Goal: Information Seeking & Learning: Learn about a topic

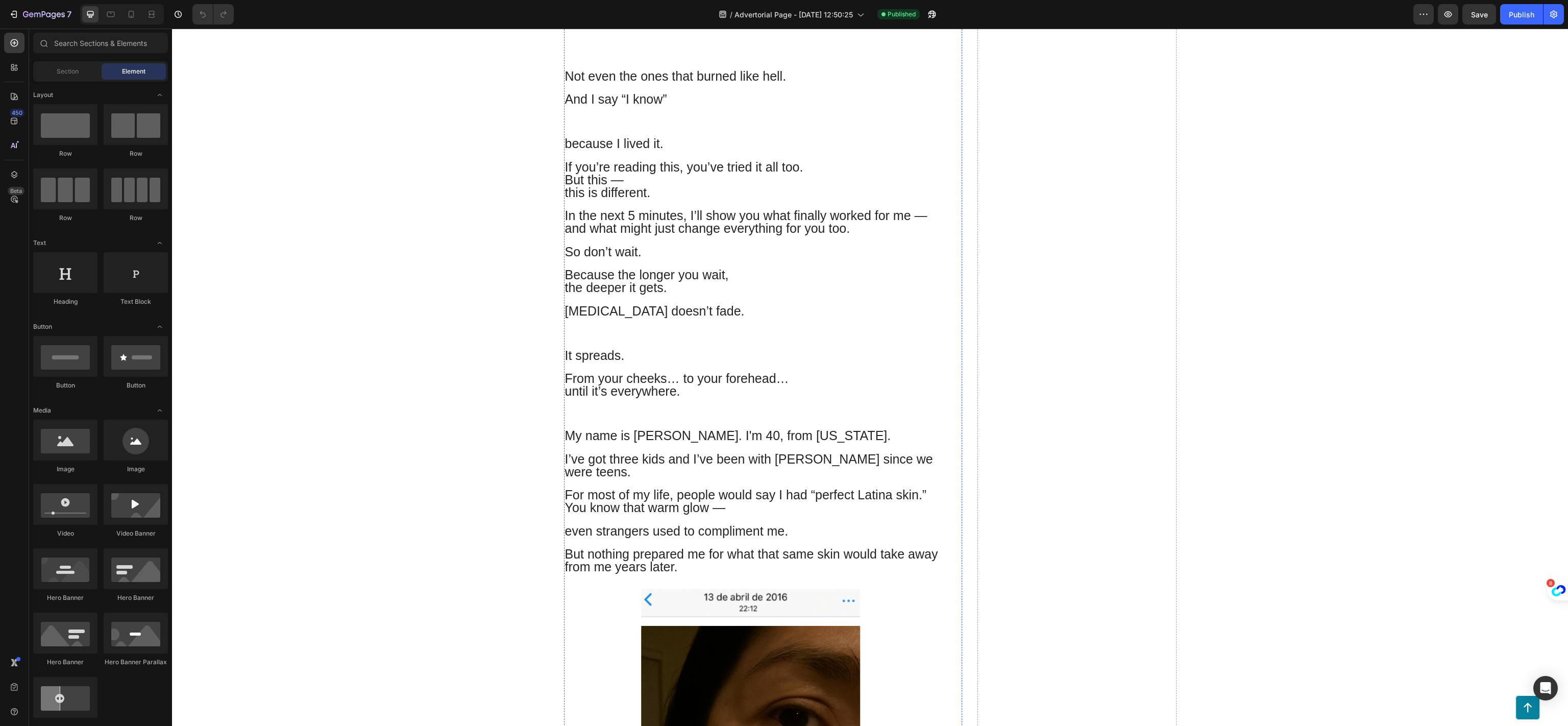
scroll to position [409, 0]
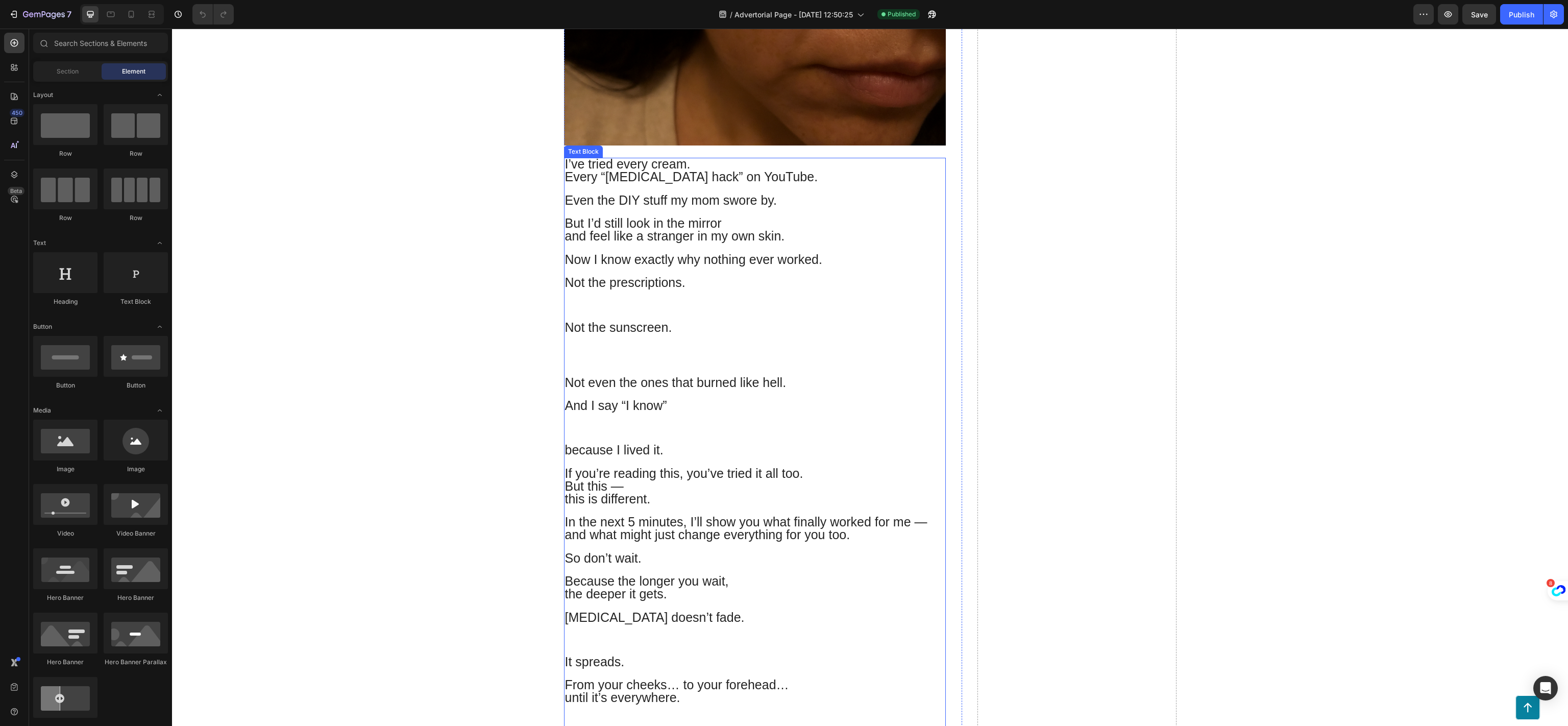
click at [714, 294] on p "Not the prescriptions." at bounding box center [755, 299] width 380 height 44
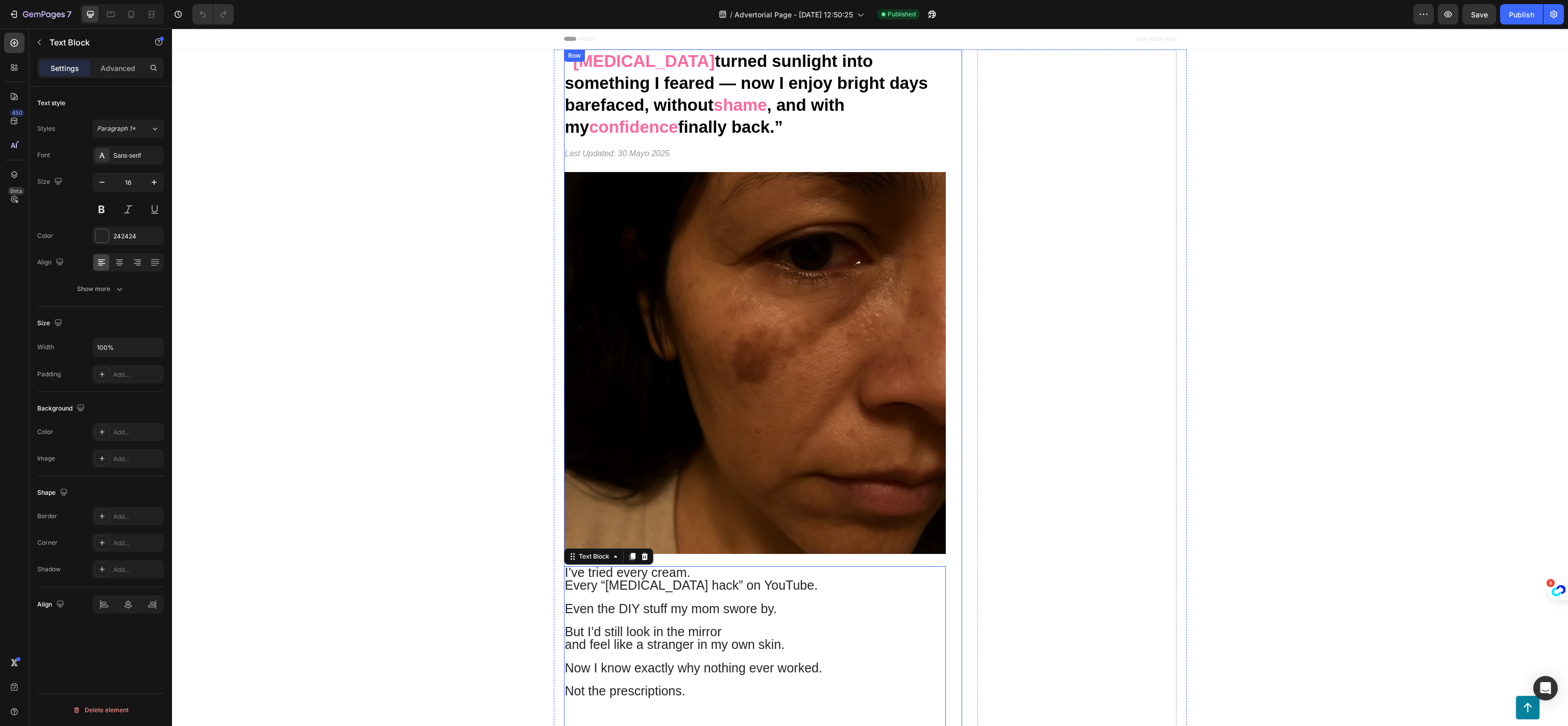
scroll to position [204, 0]
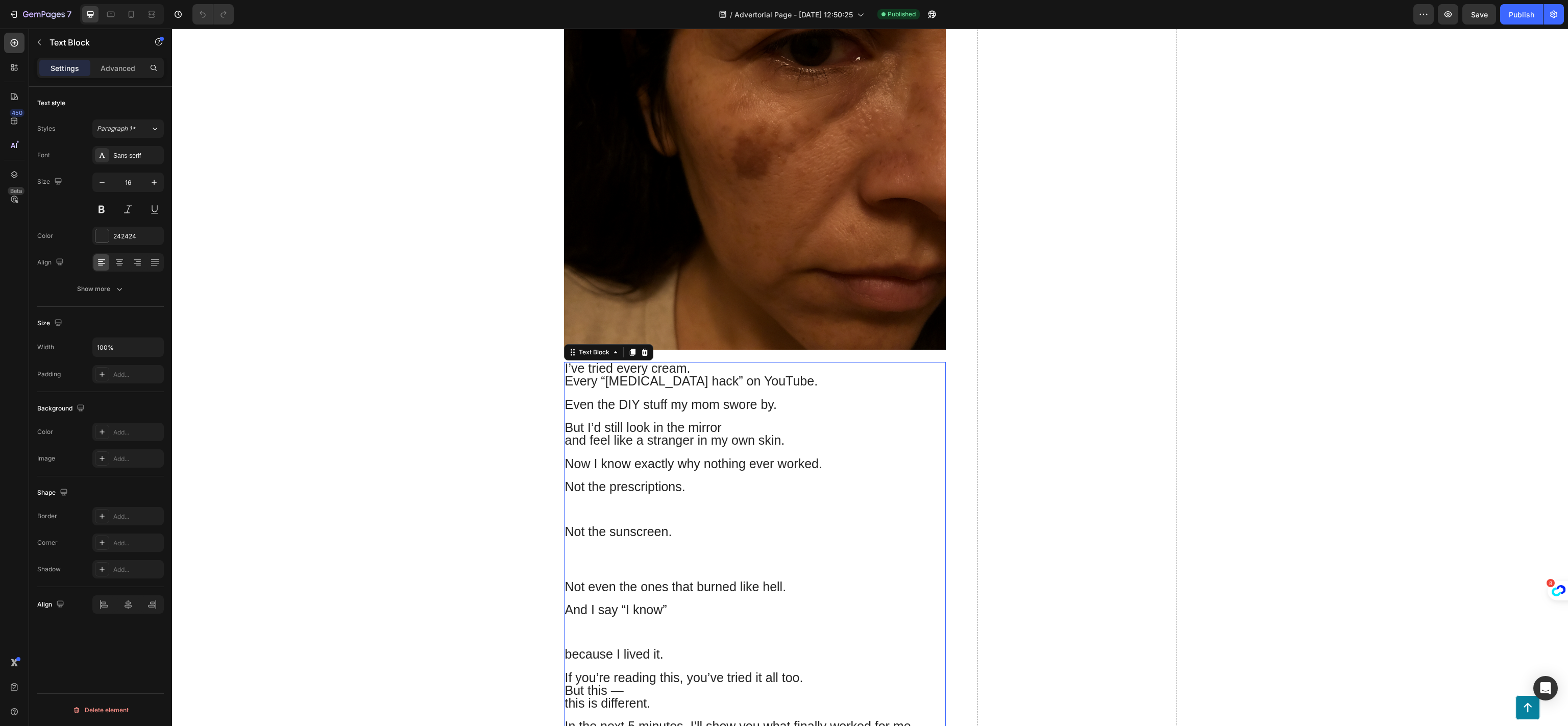
click at [795, 522] on p "Not the prescriptions." at bounding box center [755, 503] width 380 height 44
click at [687, 569] on p "Not the sunscreen." at bounding box center [755, 554] width 380 height 55
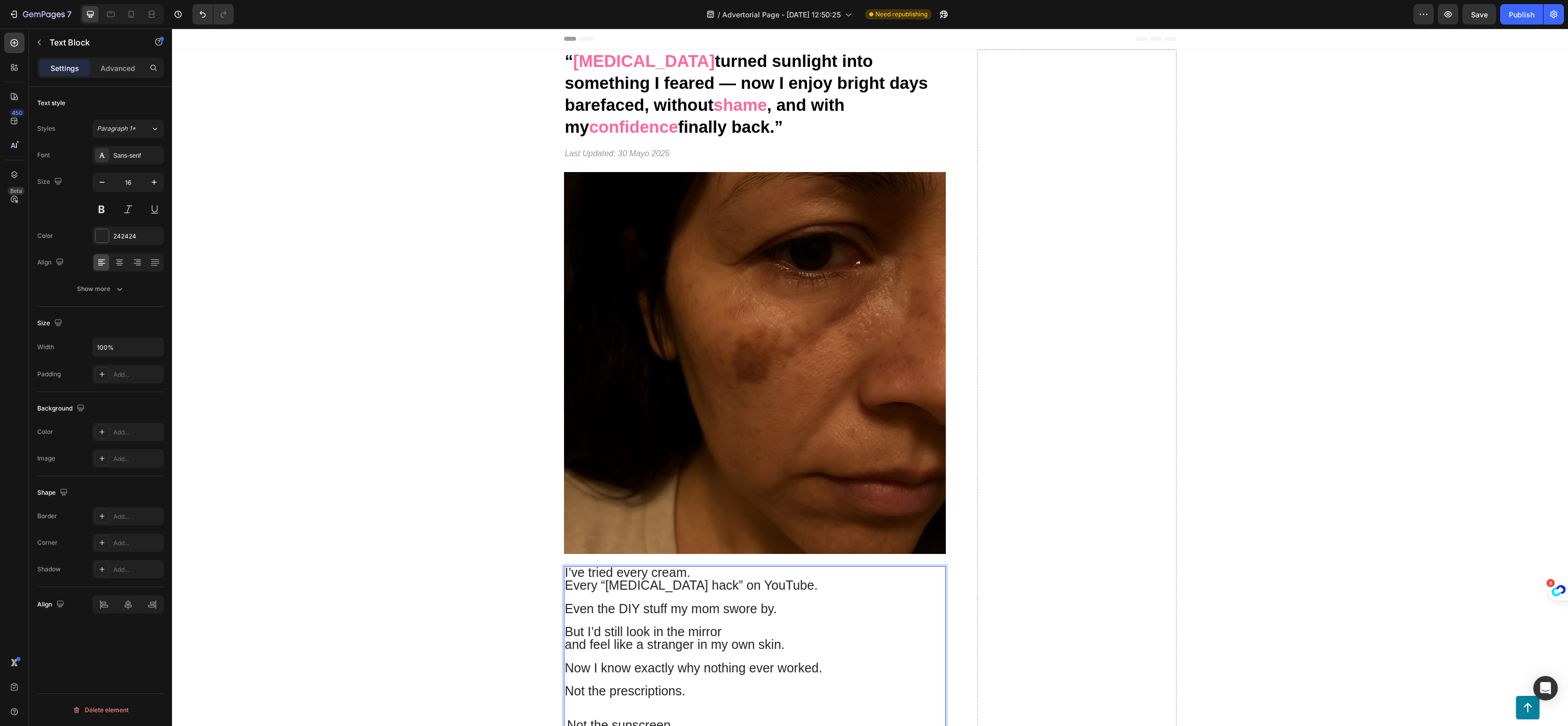
scroll to position [613, 0]
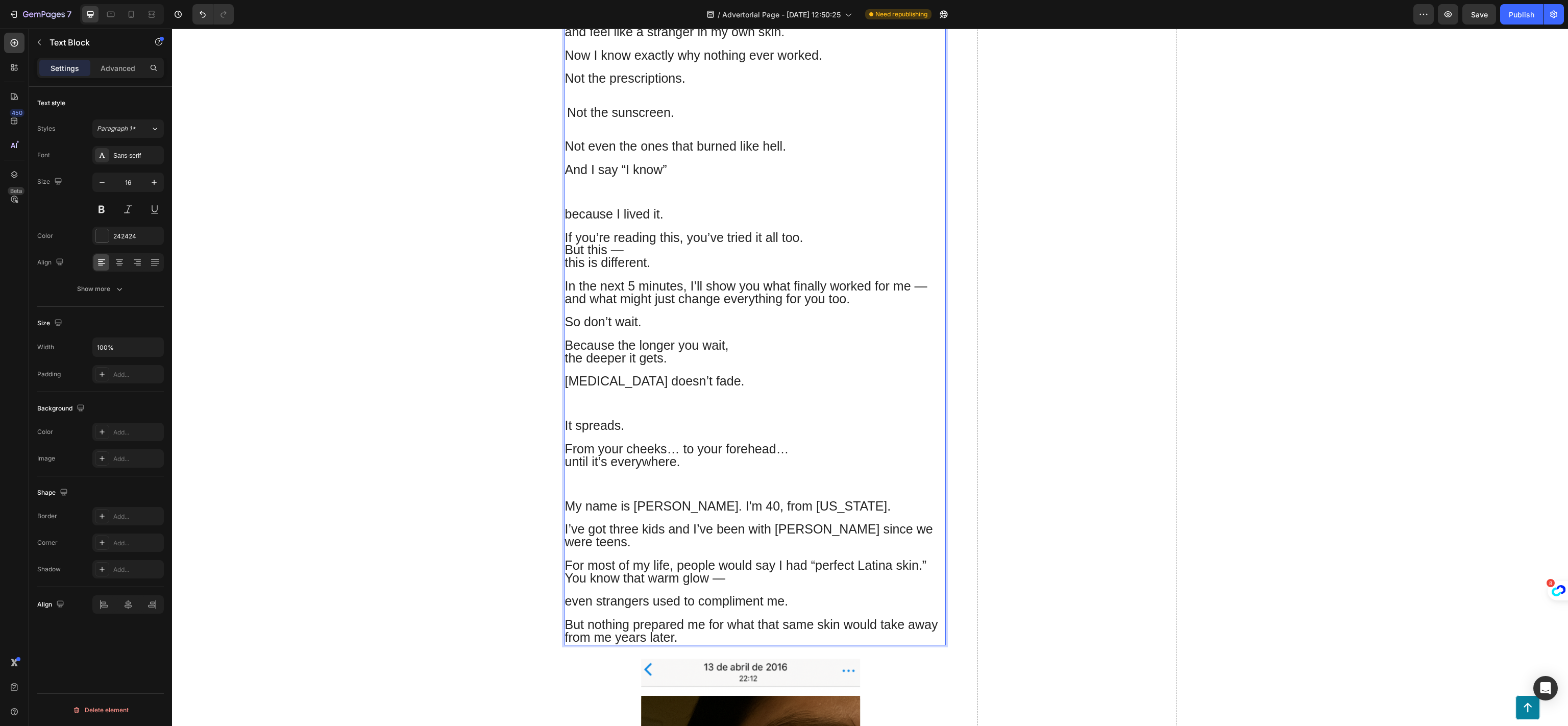
click at [782, 330] on p "Because the longer you wait, the deeper it gets." at bounding box center [755, 347] width 380 height 36
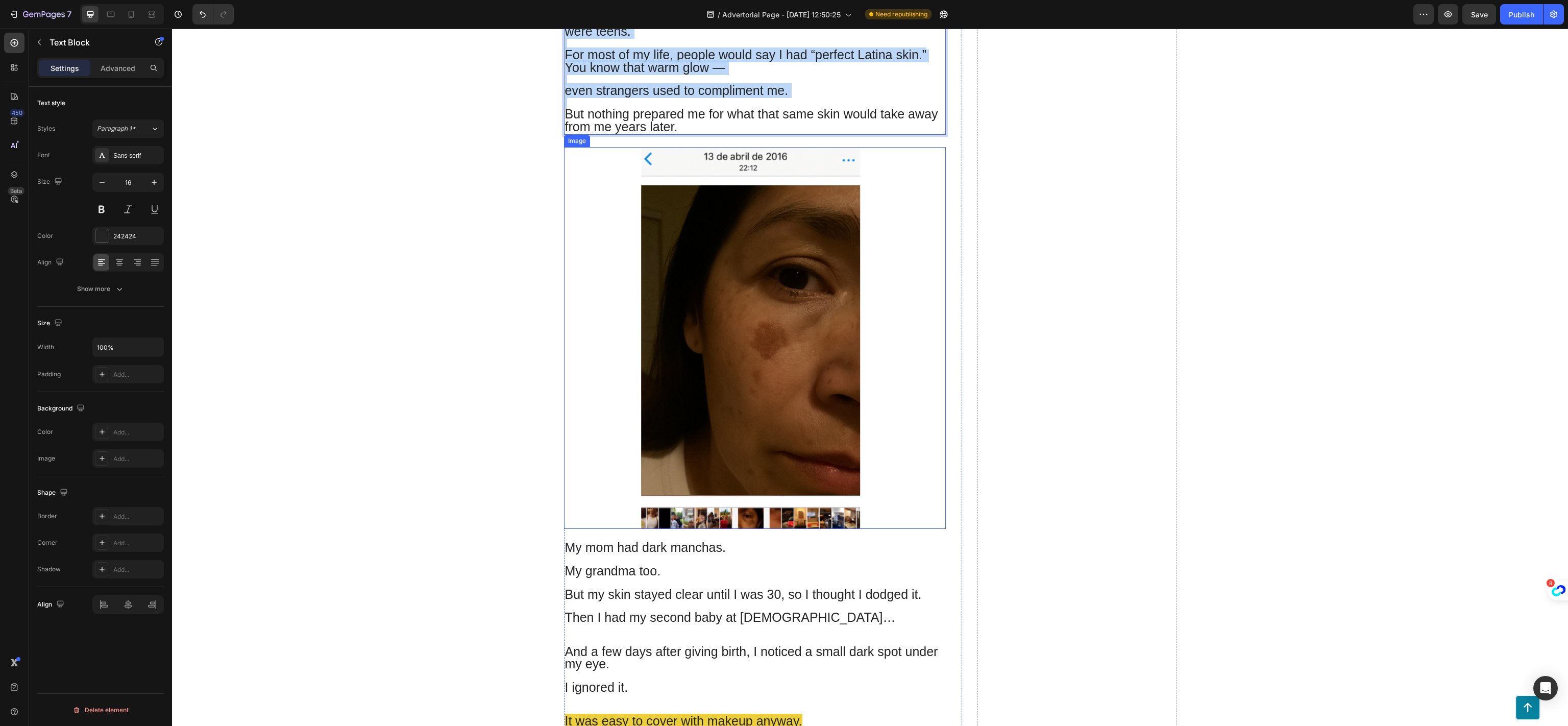
scroll to position [1430, 0]
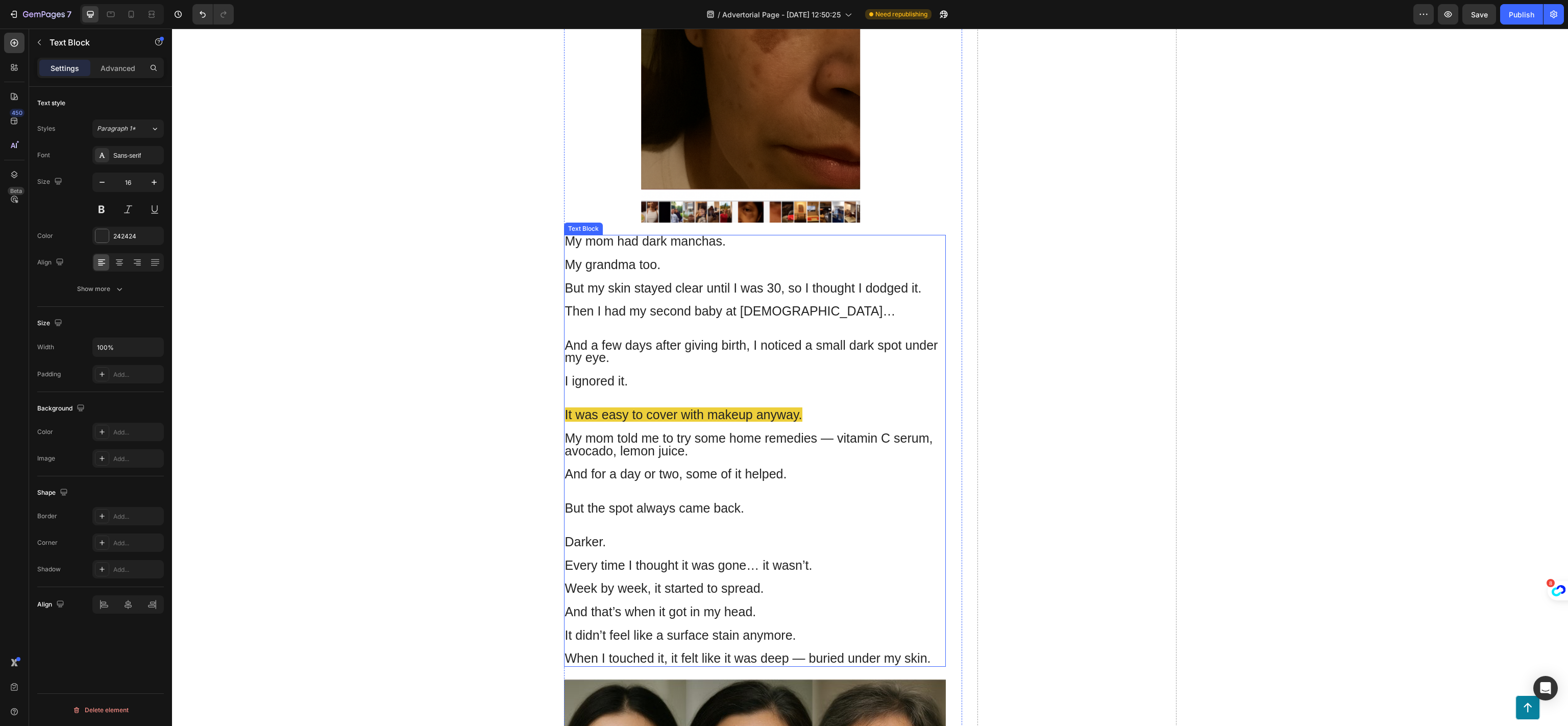
click at [812, 410] on p "It was easy to cover with makeup anyway." at bounding box center [755, 416] width 380 height 13
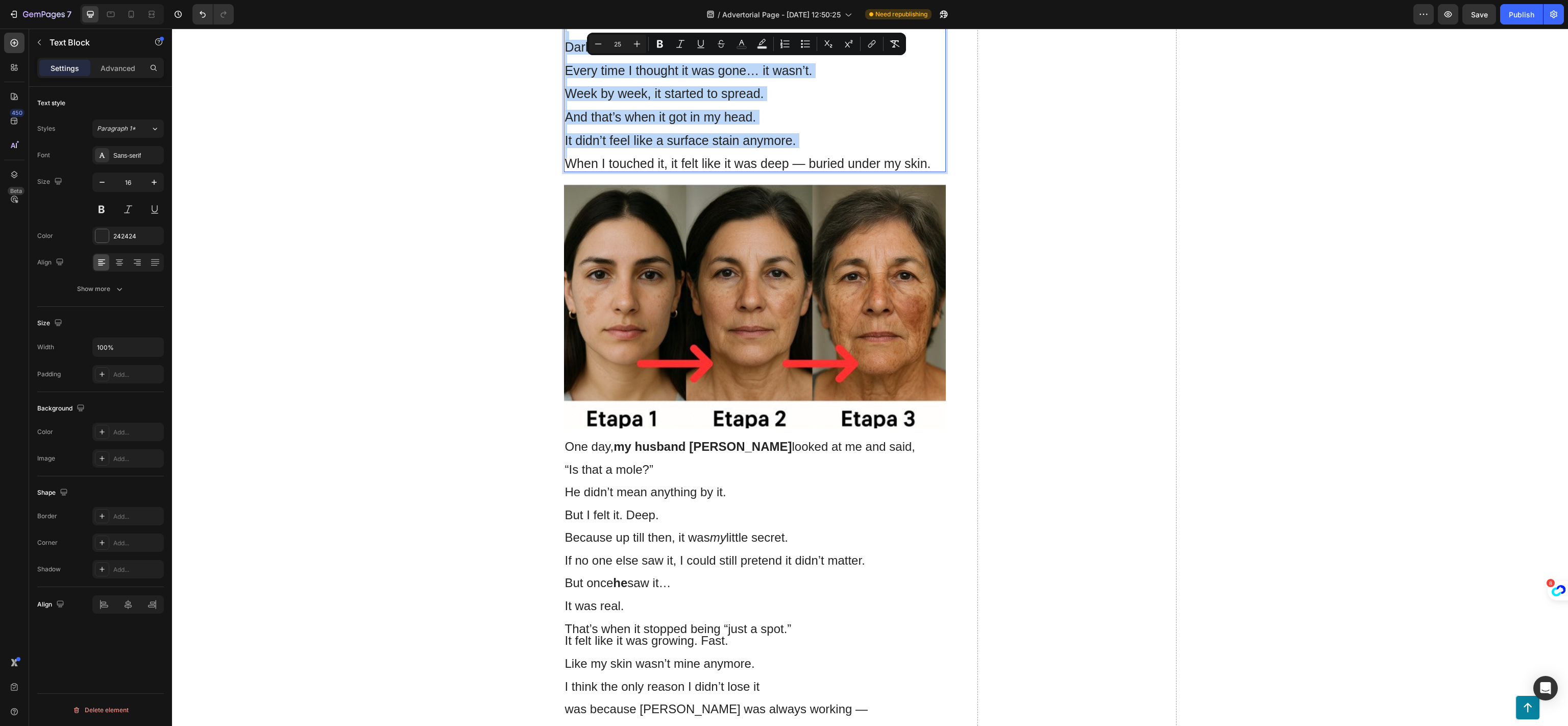
scroll to position [2145, 0]
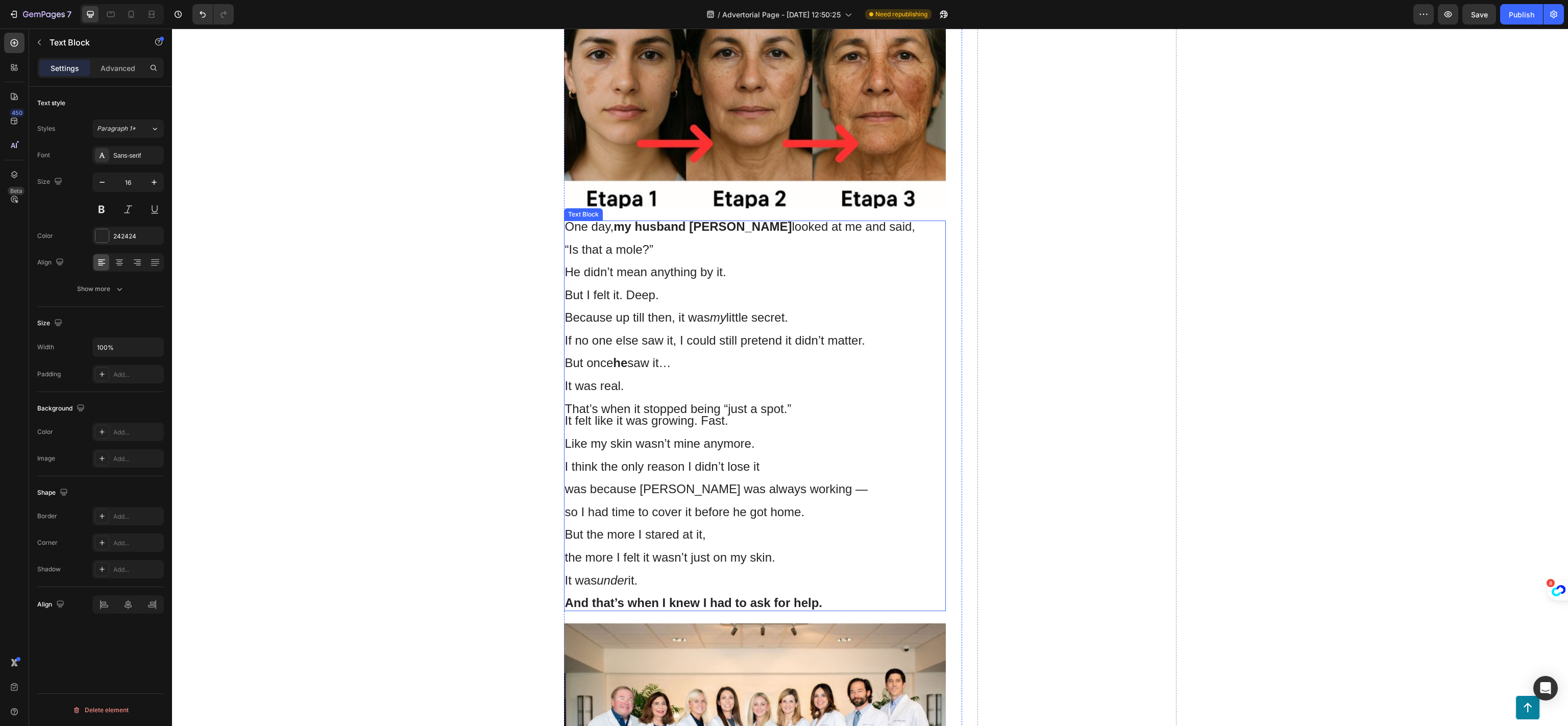
click at [760, 405] on p "That’s when it stopped being “just a spot.” It felt like it was growing. Fast." at bounding box center [755, 421] width 380 height 35
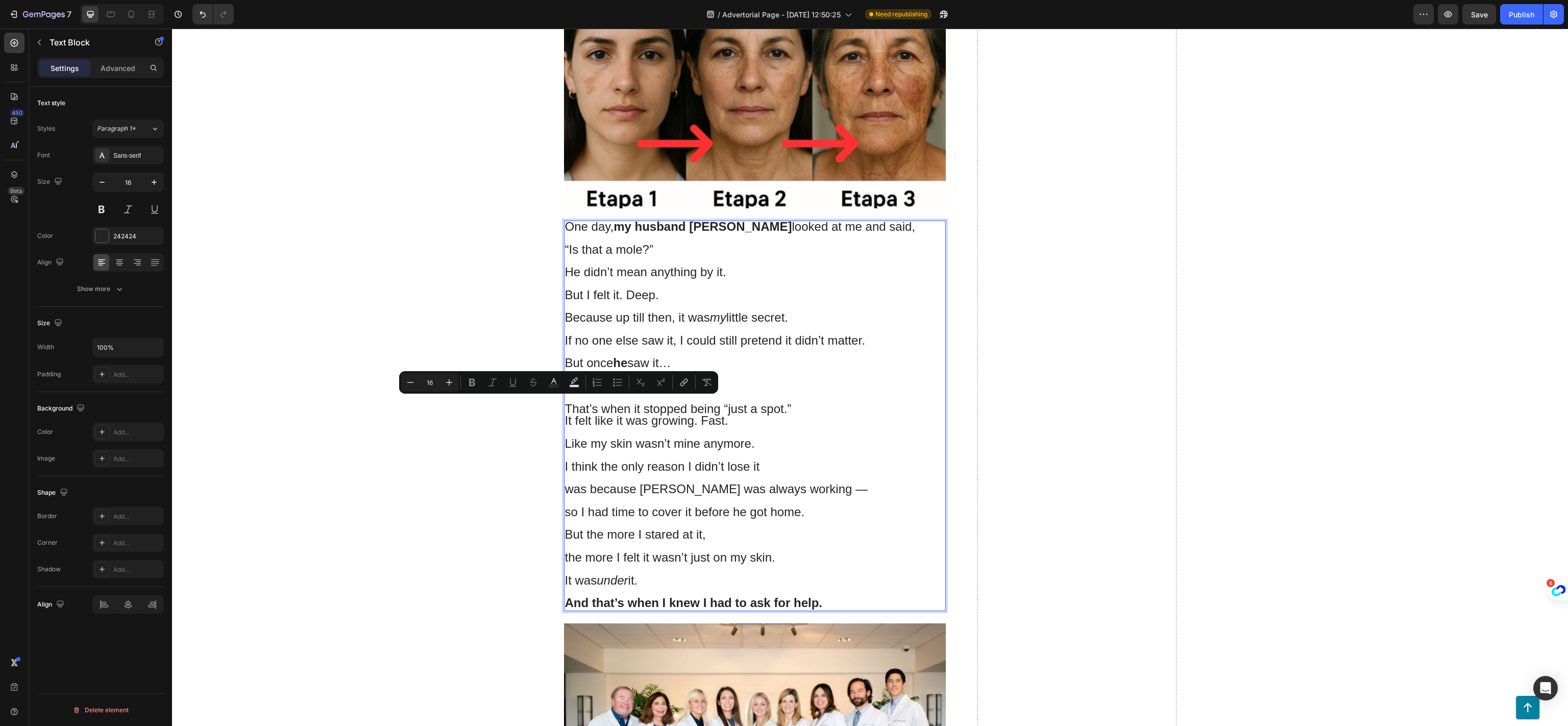
type input "24"
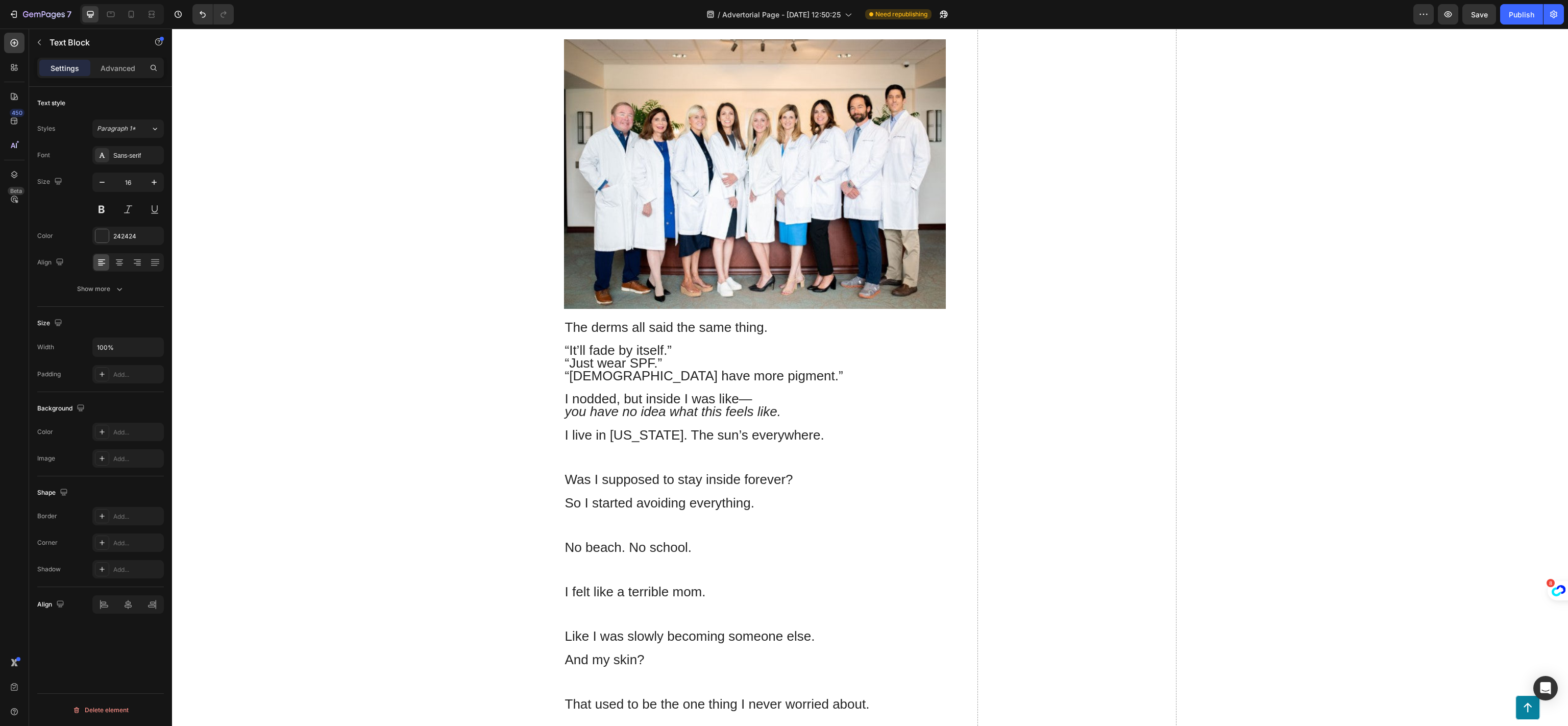
scroll to position [2860, 0]
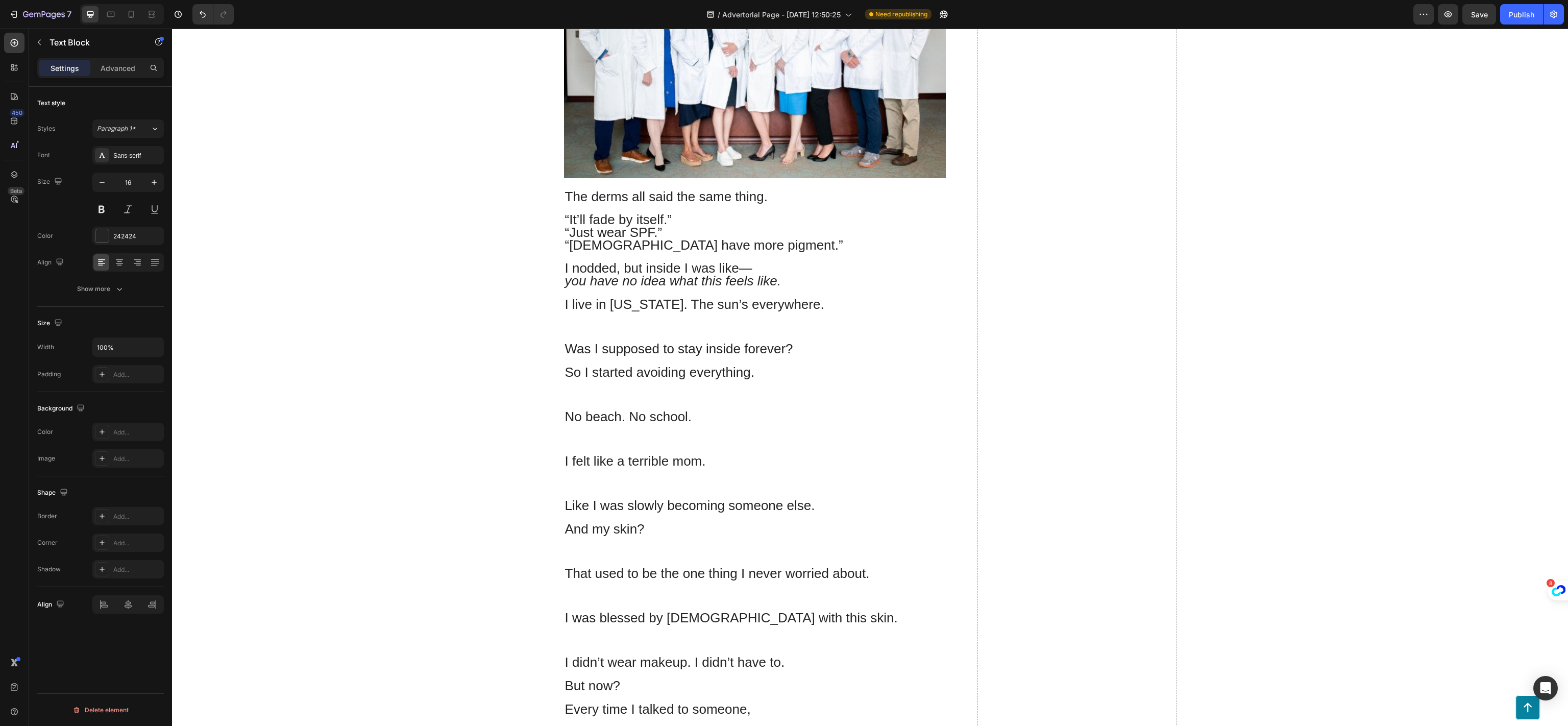
click at [745, 456] on p "I felt like a terrible mom." at bounding box center [755, 478] width 380 height 44
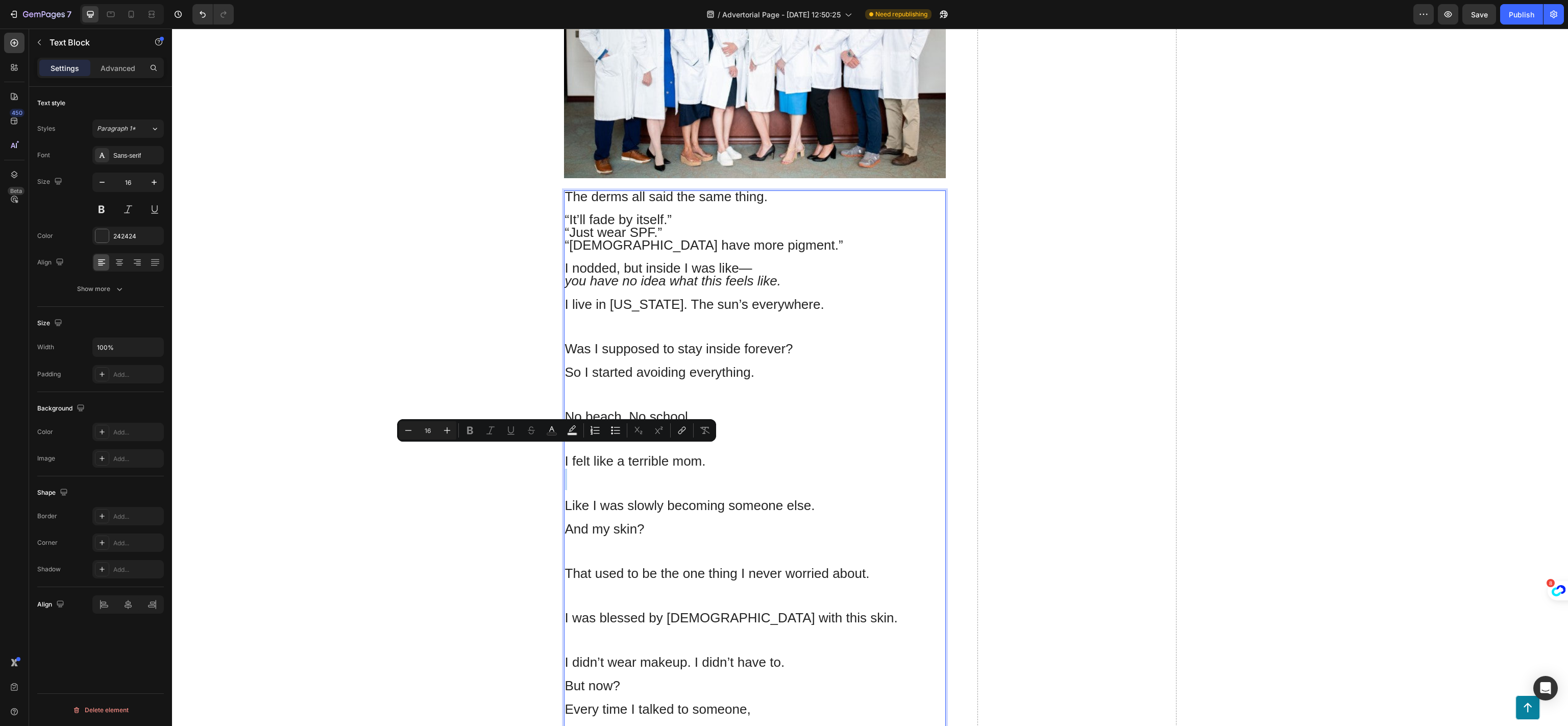
type input "26"
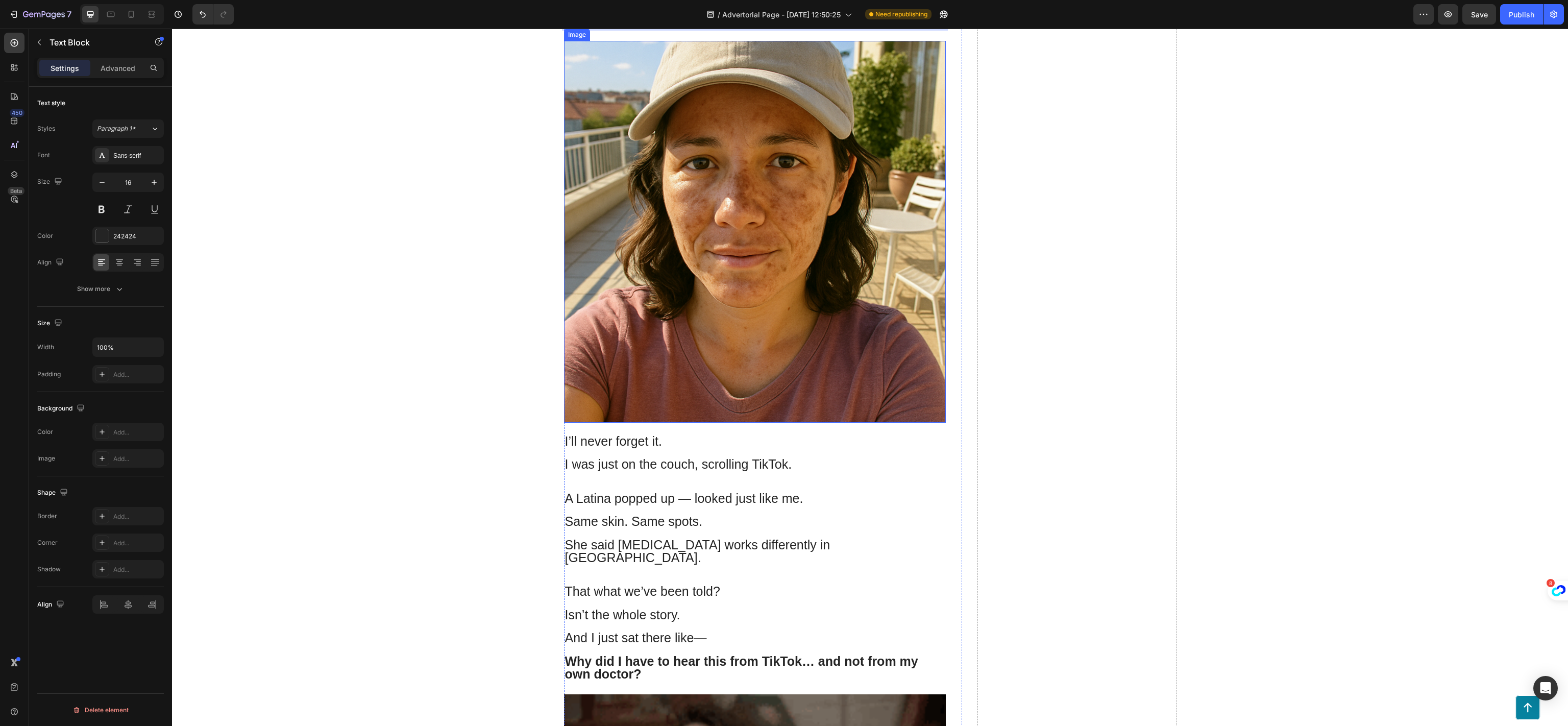
scroll to position [4290, 0]
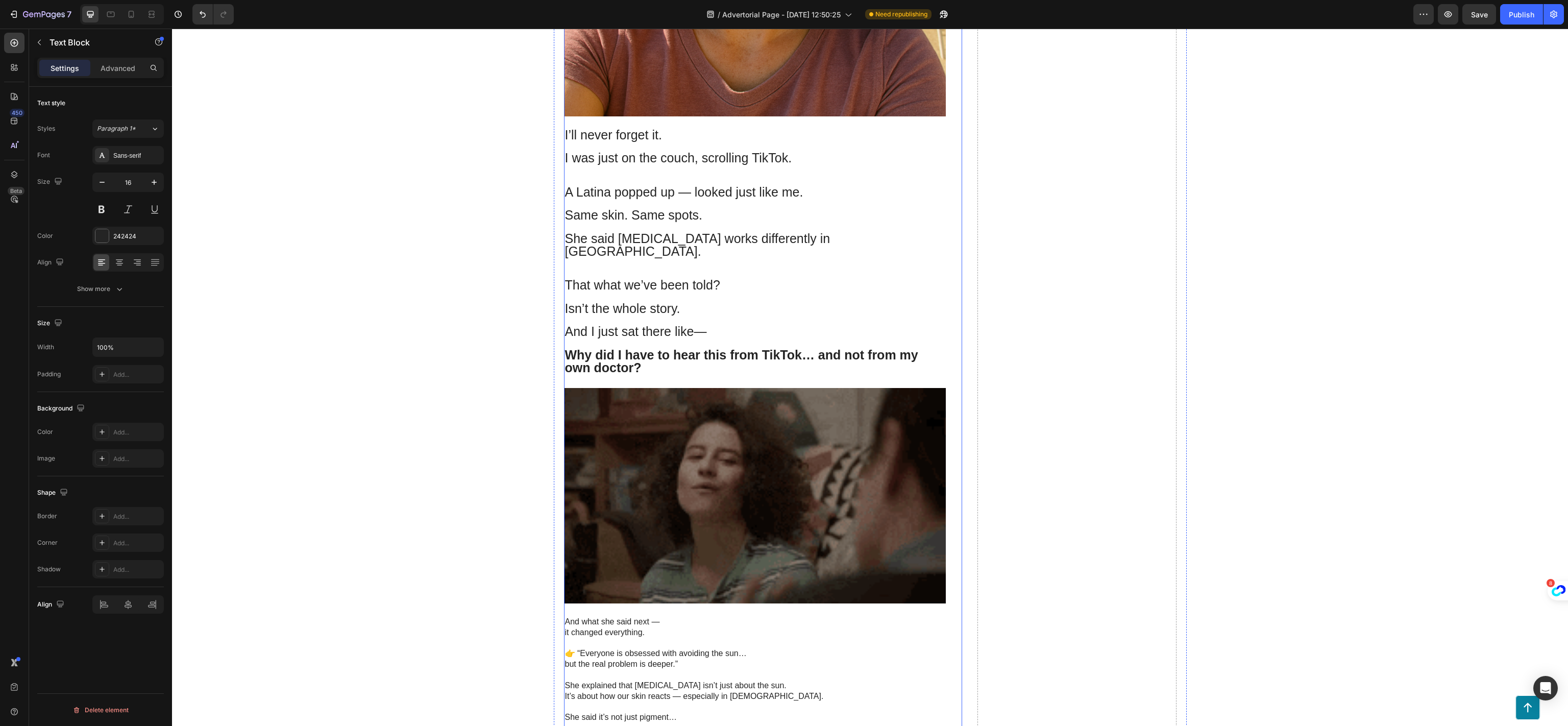
click at [676, 293] on p "Isn’t the whole story." at bounding box center [755, 304] width 380 height 23
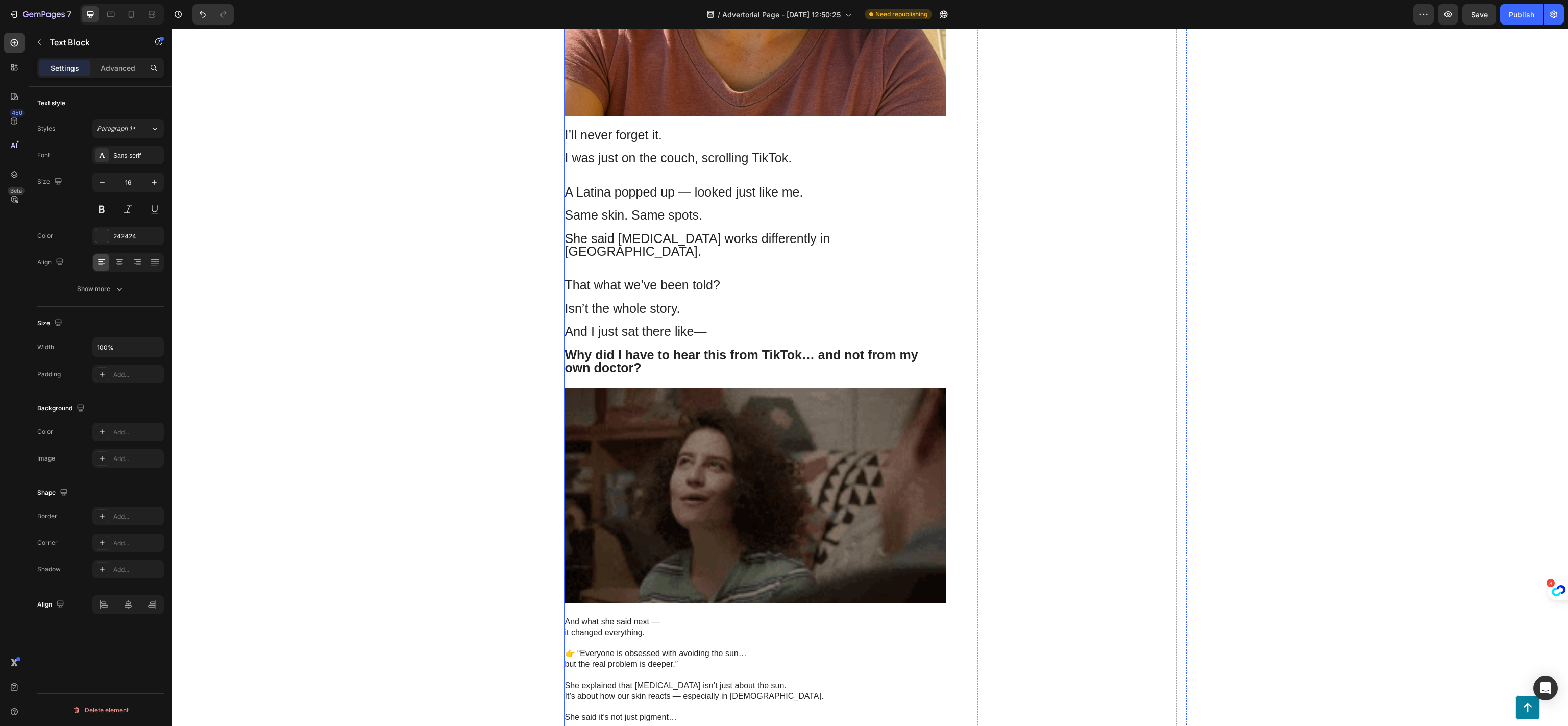
click at [676, 293] on p "Isn’t the whole story." at bounding box center [755, 304] width 380 height 23
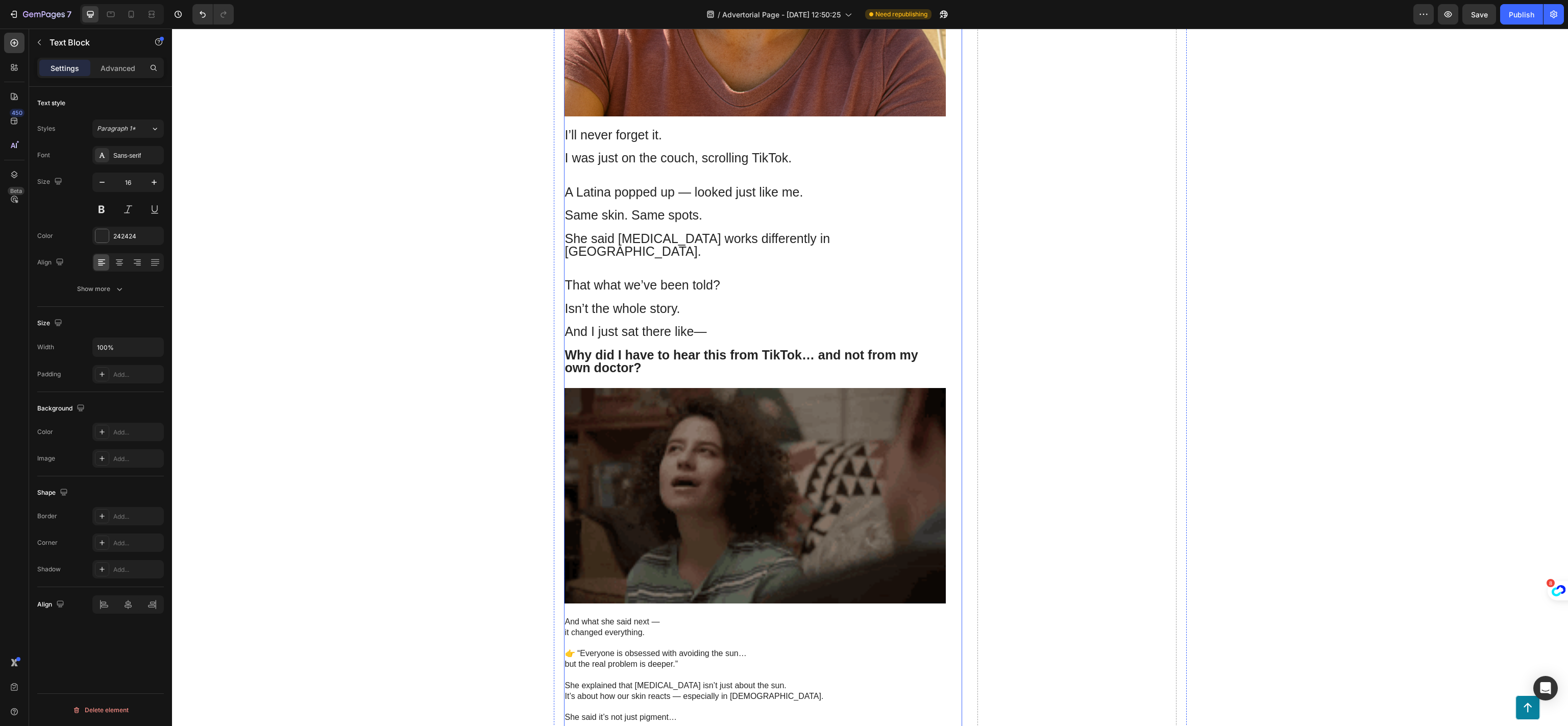
click at [676, 293] on p "Isn’t the whole story." at bounding box center [755, 304] width 380 height 23
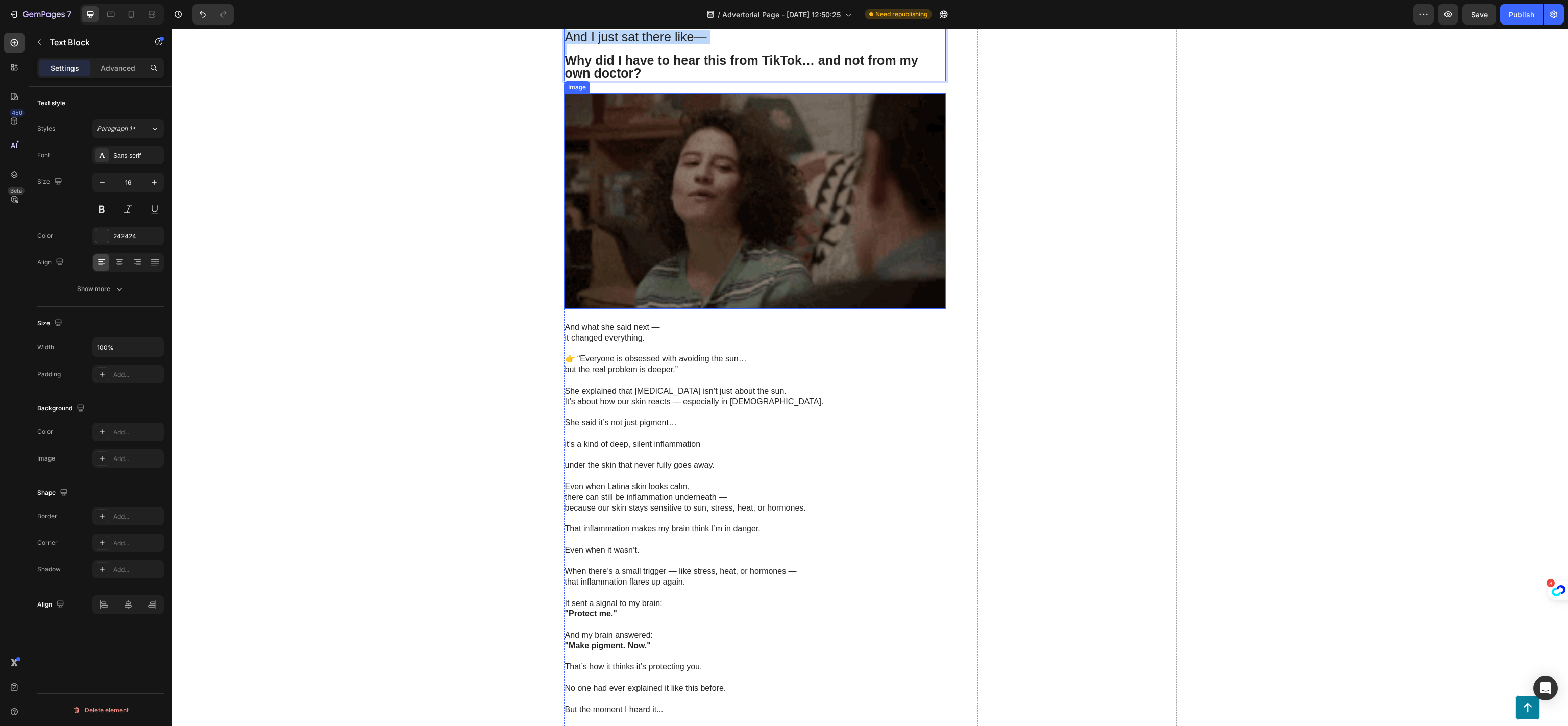
scroll to position [4596, 0]
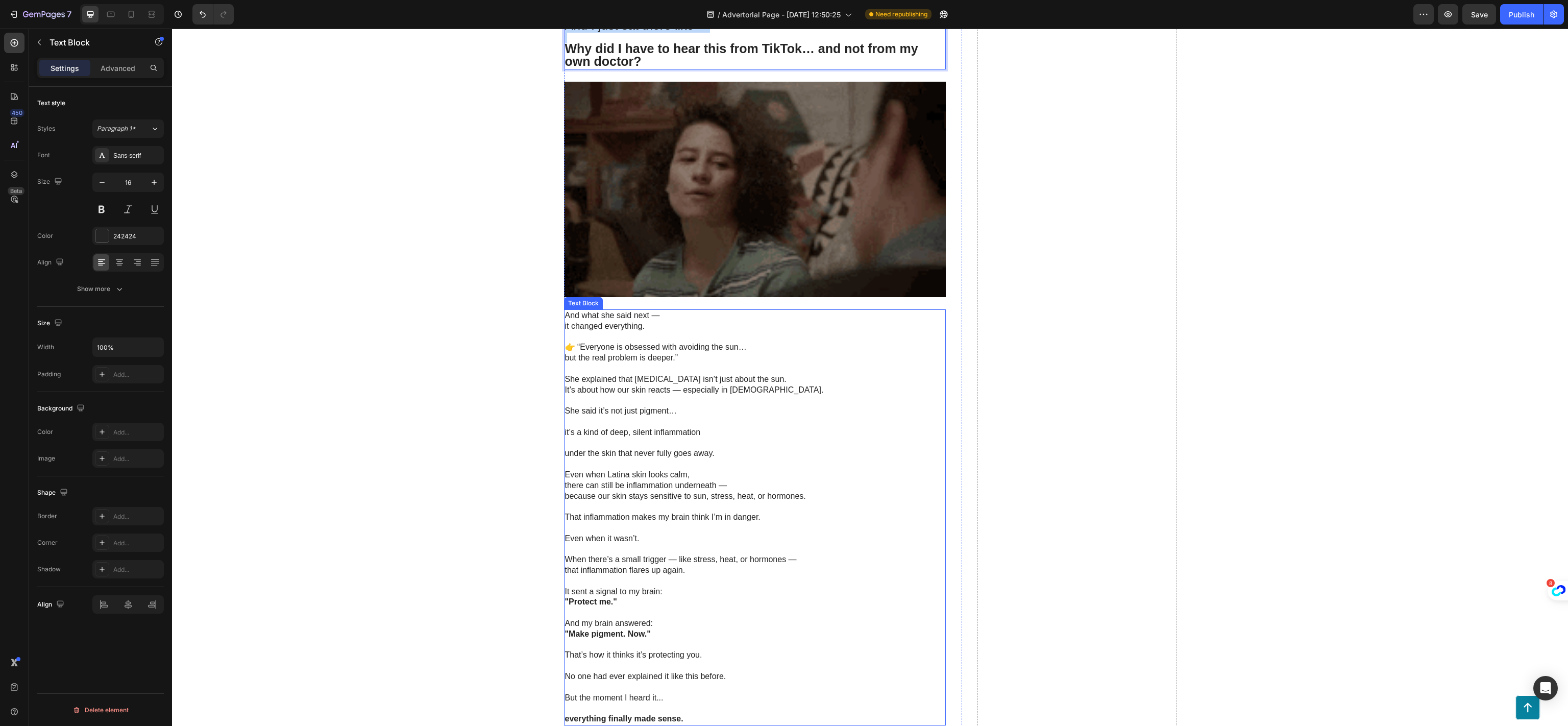
click at [702, 501] on p "That inflammation makes my brain think I’m in danger." at bounding box center [755, 512] width 380 height 21
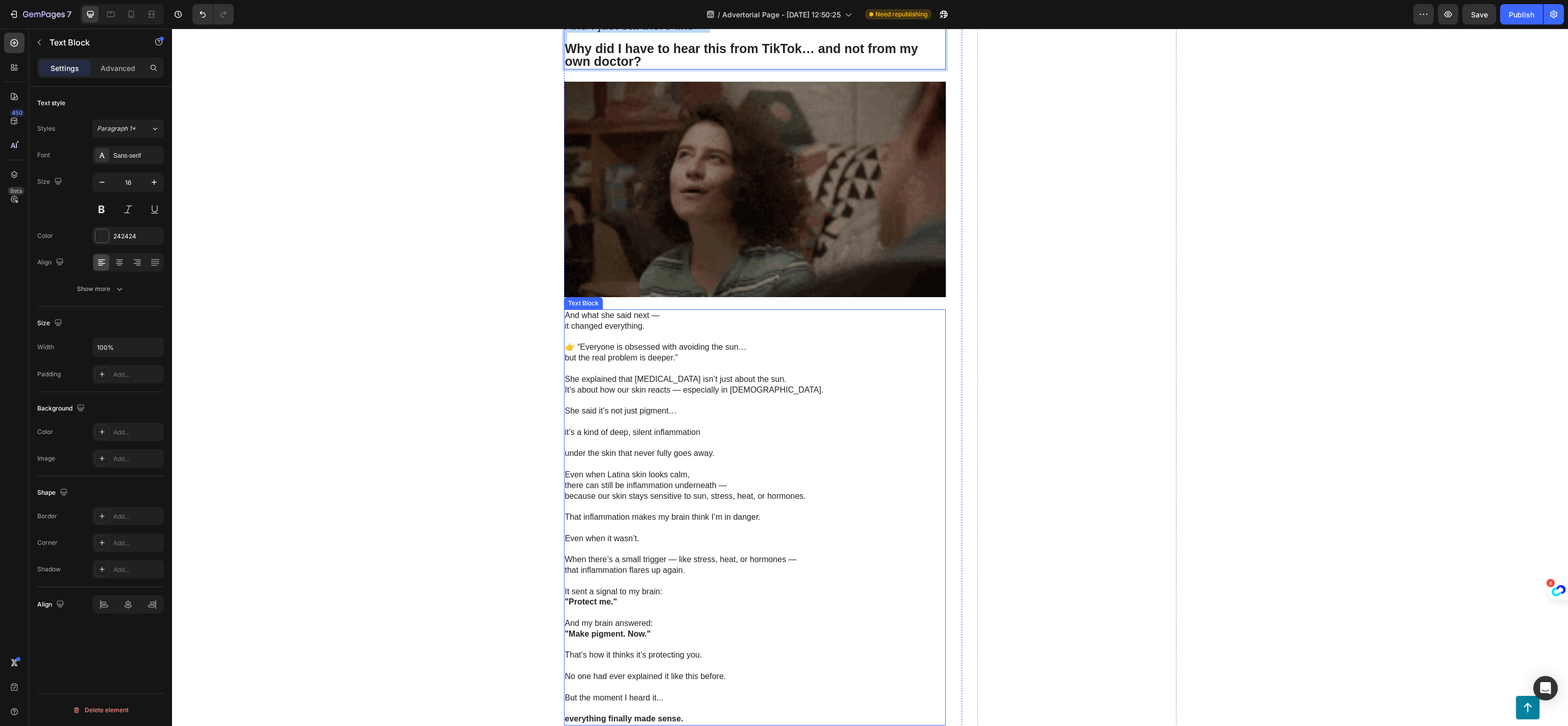
click at [702, 501] on p "That inflammation makes my brain think I’m in danger." at bounding box center [755, 512] width 380 height 21
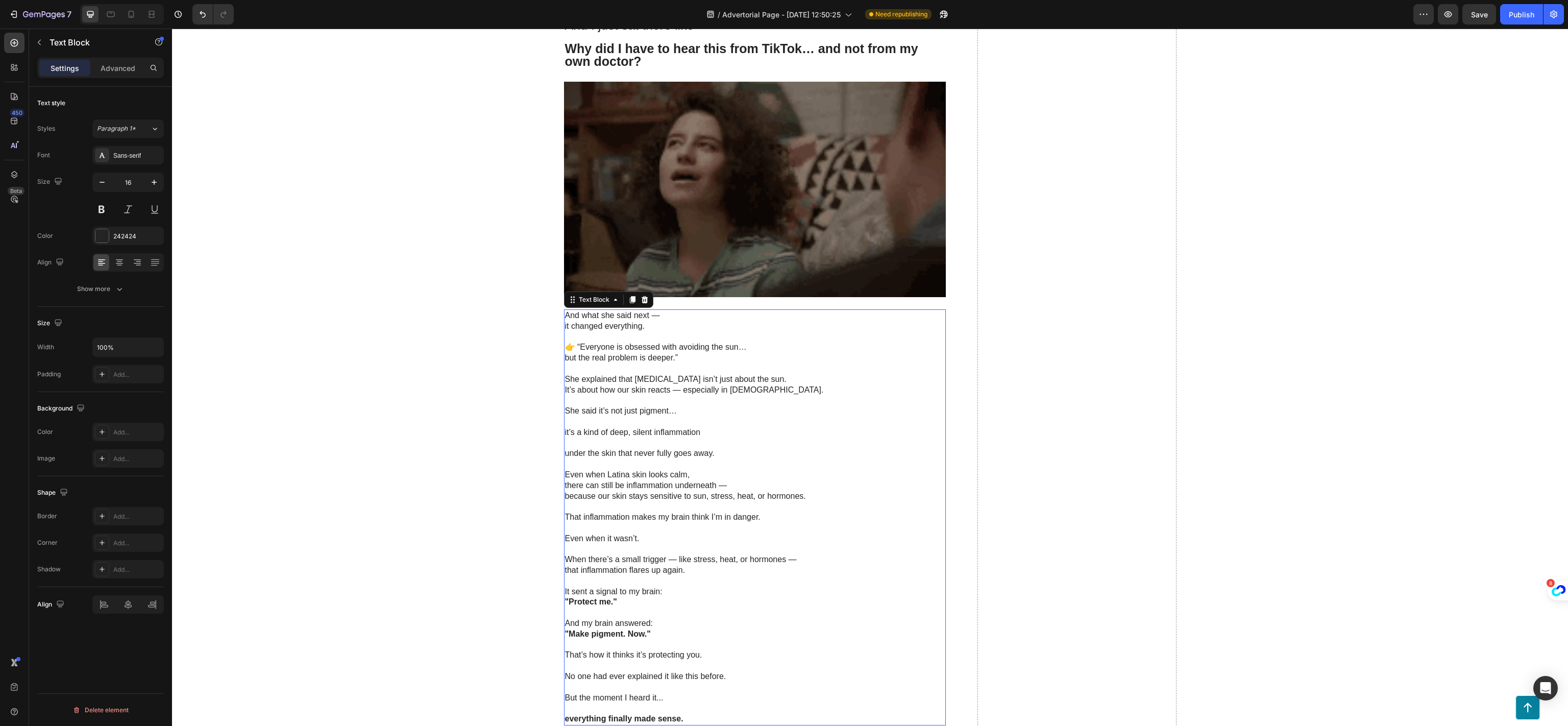
click at [702, 501] on p "That inflammation makes my brain think I’m in danger." at bounding box center [755, 512] width 380 height 21
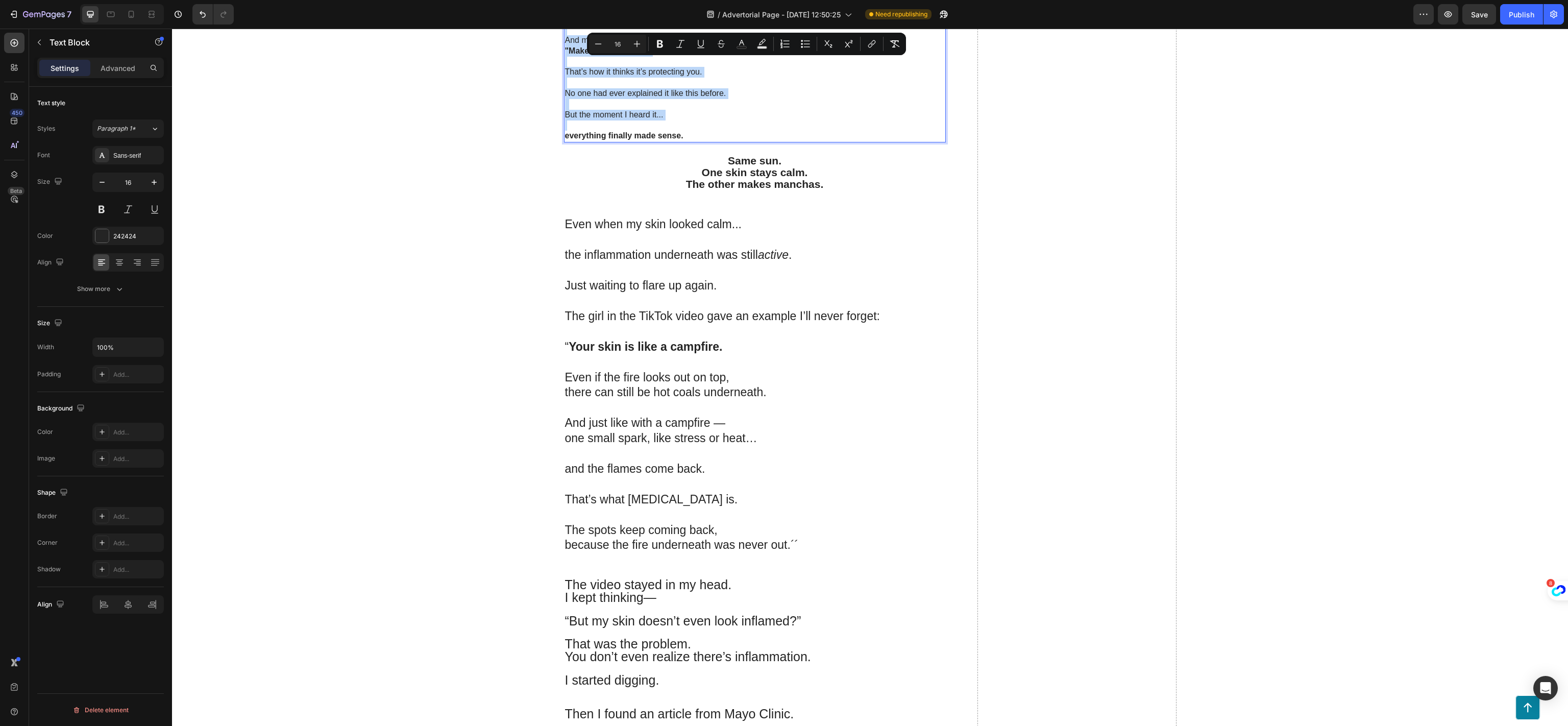
scroll to position [5209, 0]
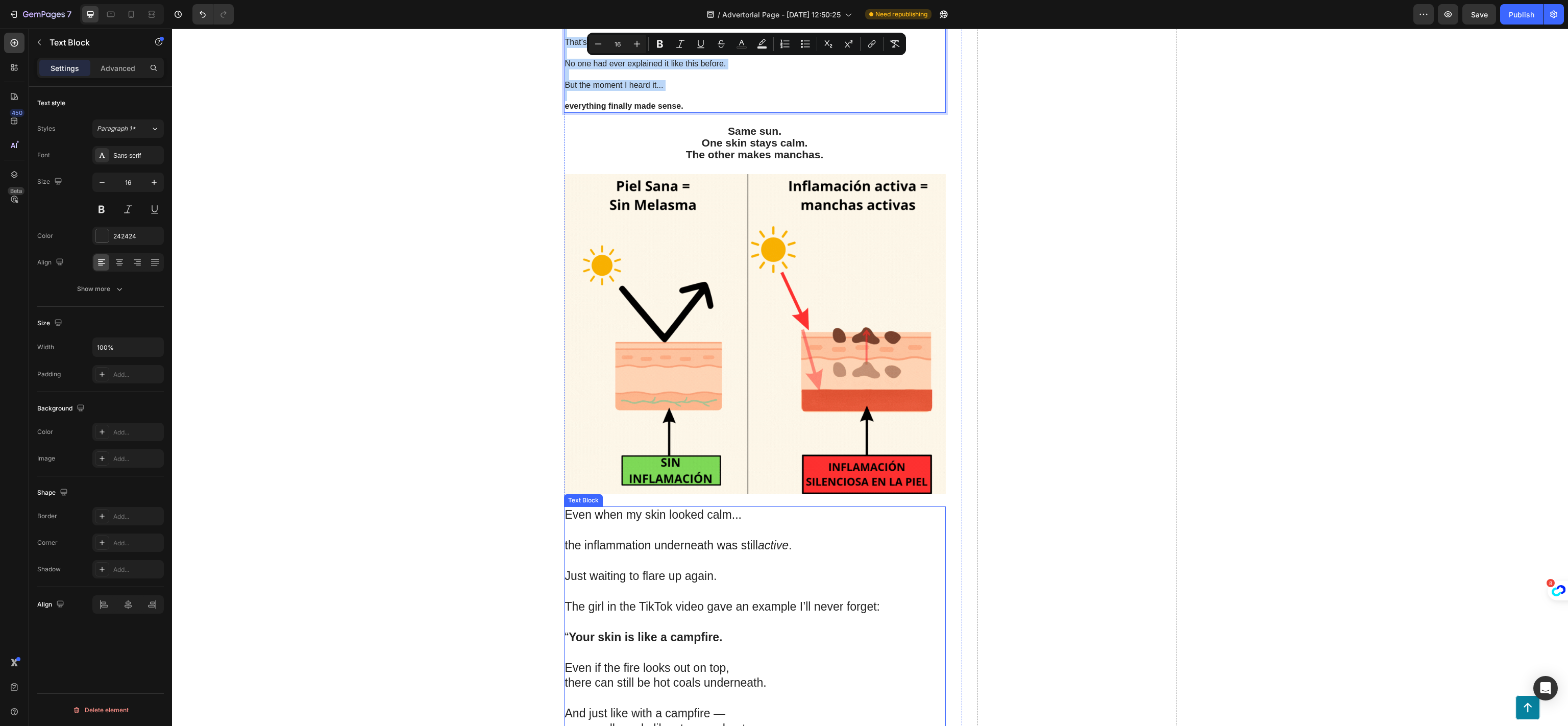
click at [639, 599] on p "The girl in the TikTok video gave an example I’ll never forget:" at bounding box center [755, 614] width 380 height 31
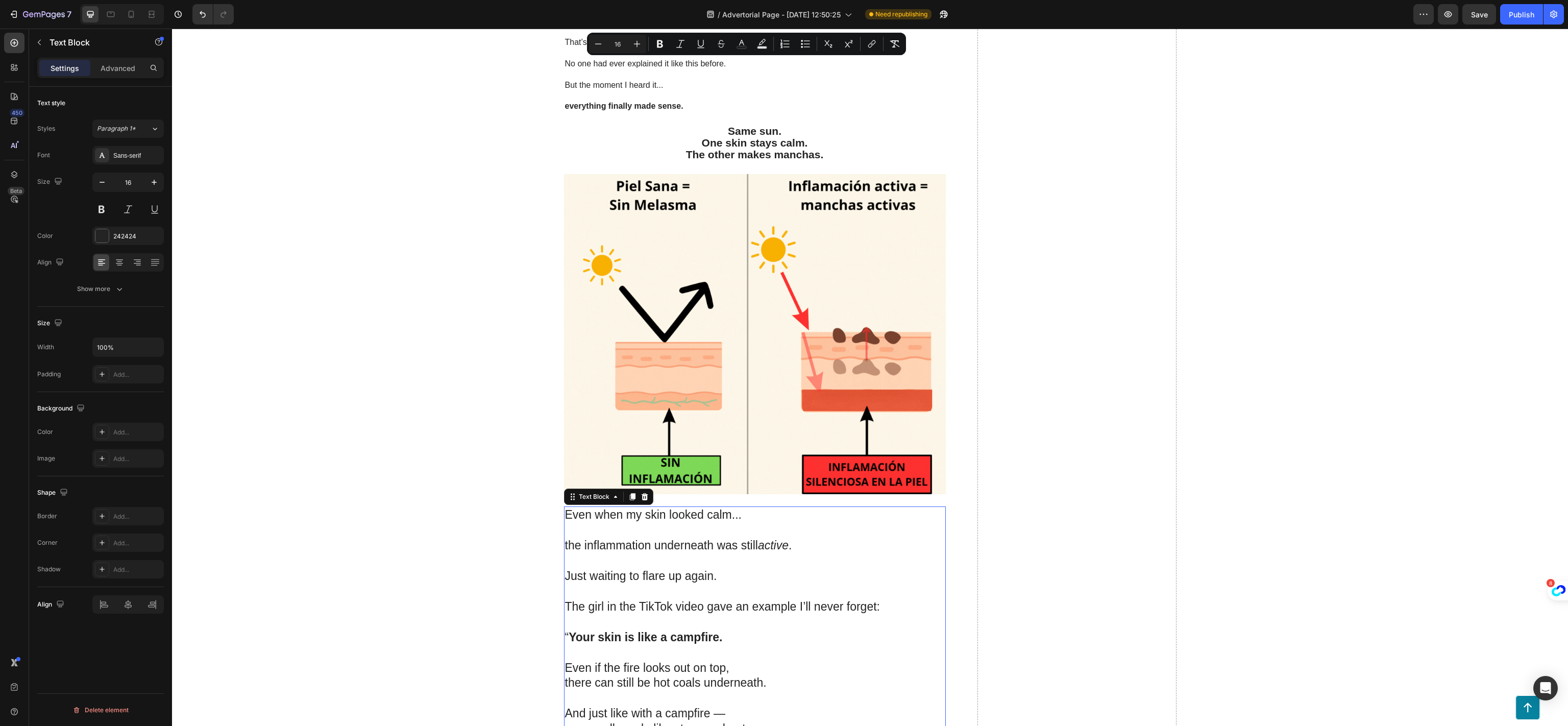
click at [639, 599] on p "The girl in the TikTok video gave an example I’ll never forget:" at bounding box center [755, 614] width 380 height 31
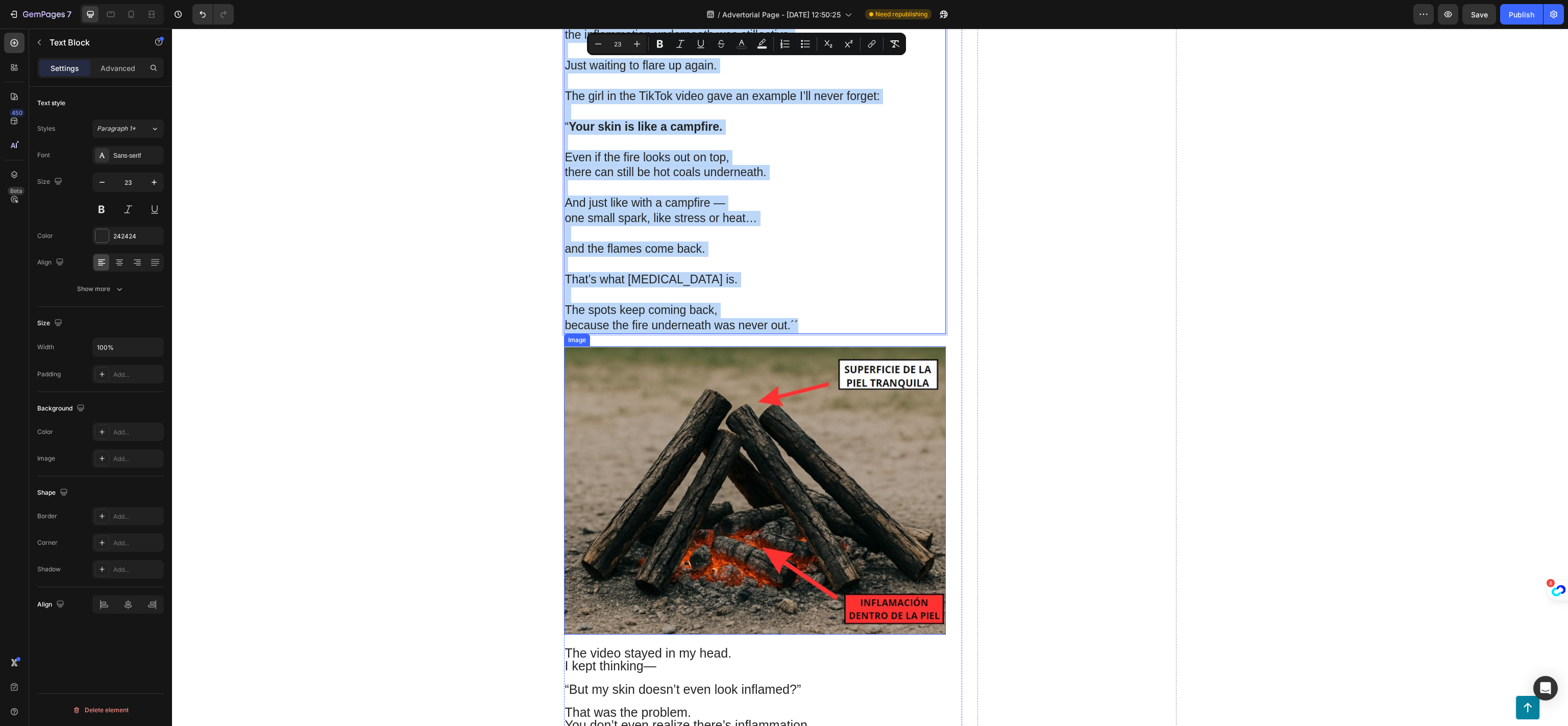
scroll to position [6026, 0]
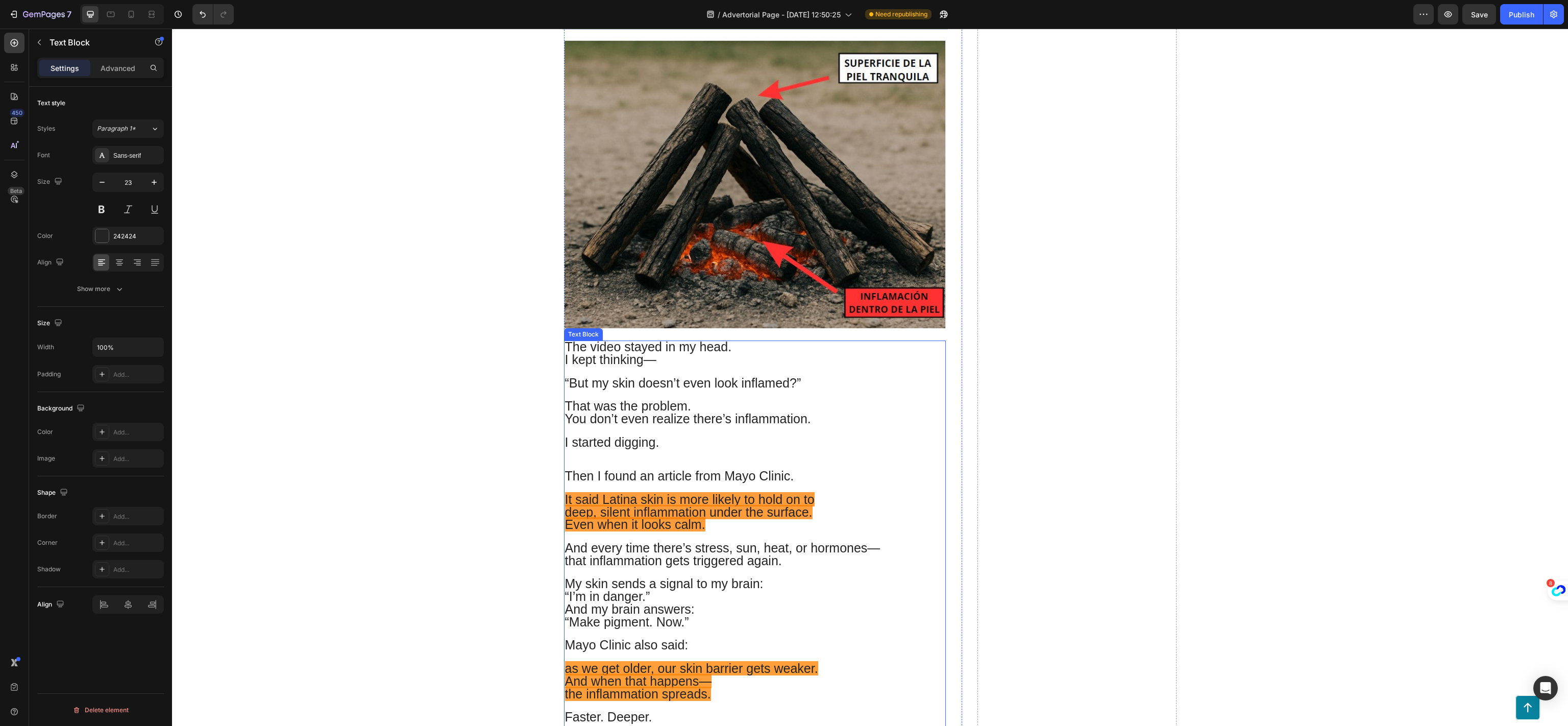
click at [793, 471] on p "Then I found an article from Mayo Clinic." at bounding box center [755, 477] width 380 height 13
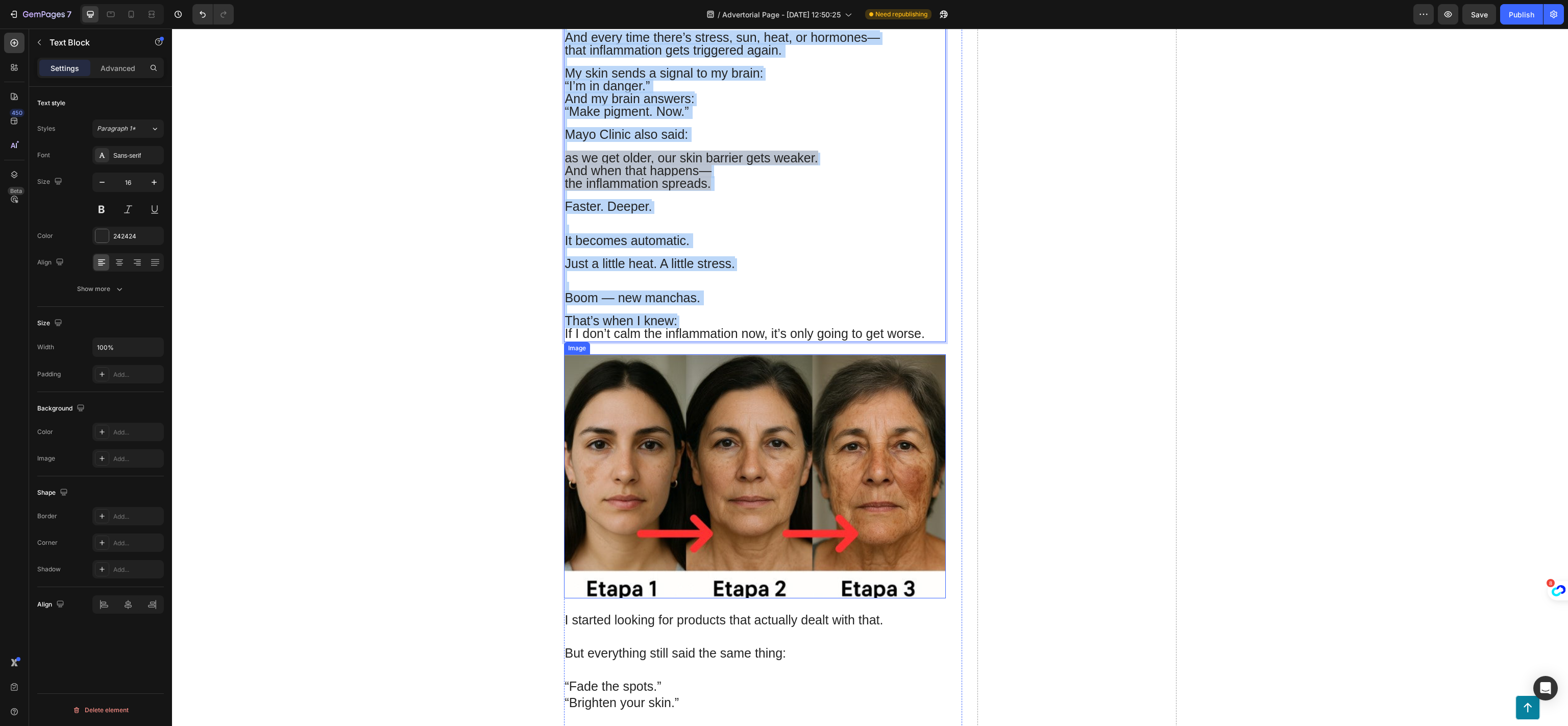
scroll to position [6843, 0]
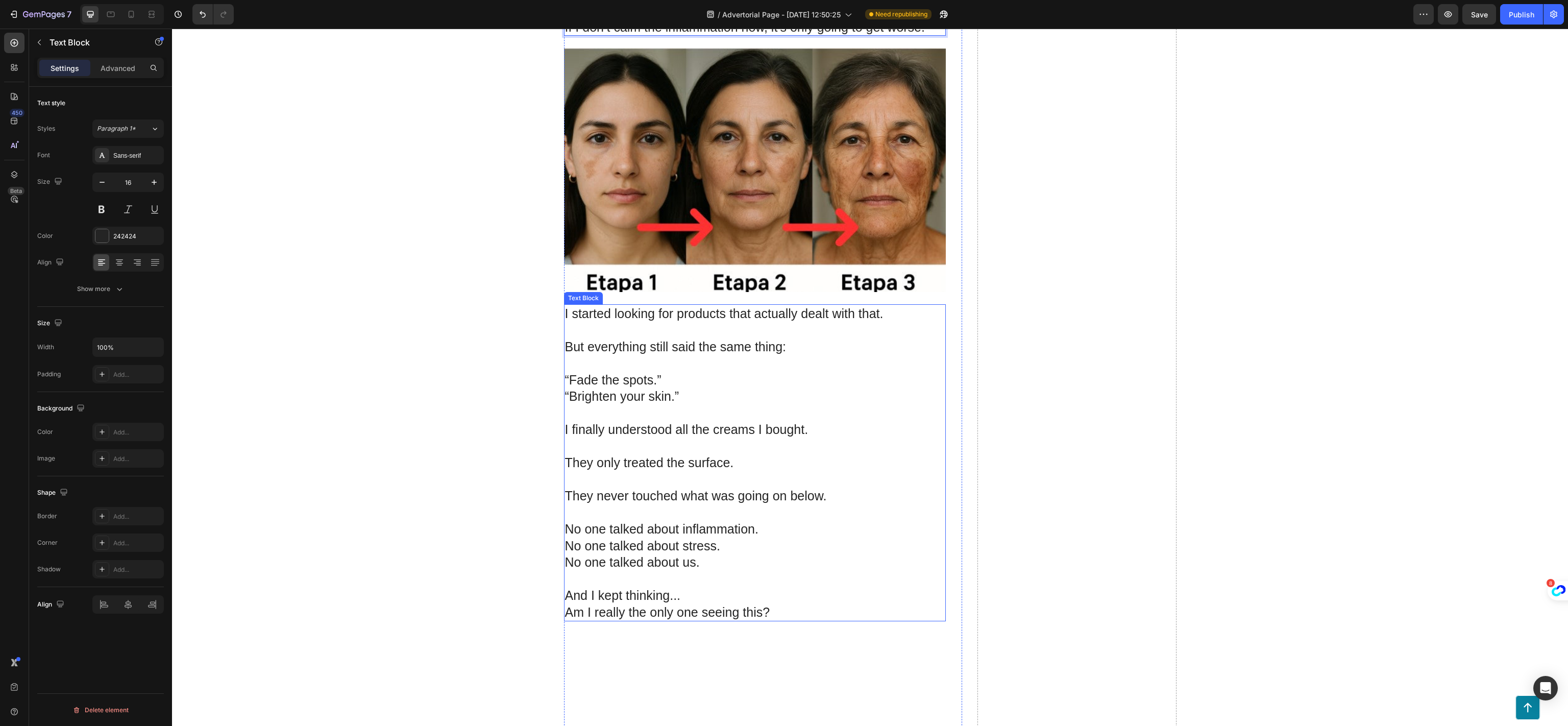
click at [689, 505] on p at bounding box center [755, 513] width 380 height 17
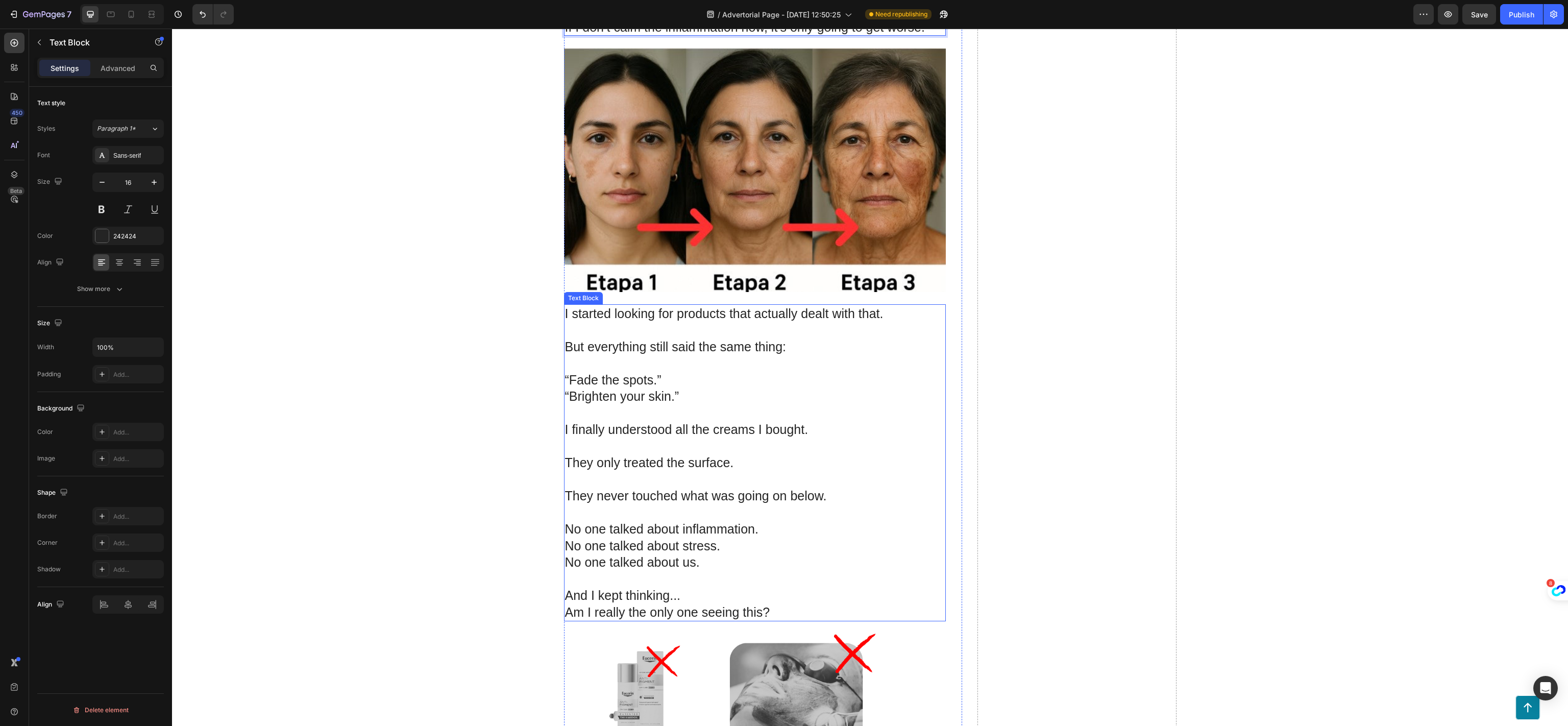
click at [689, 505] on p at bounding box center [755, 513] width 380 height 17
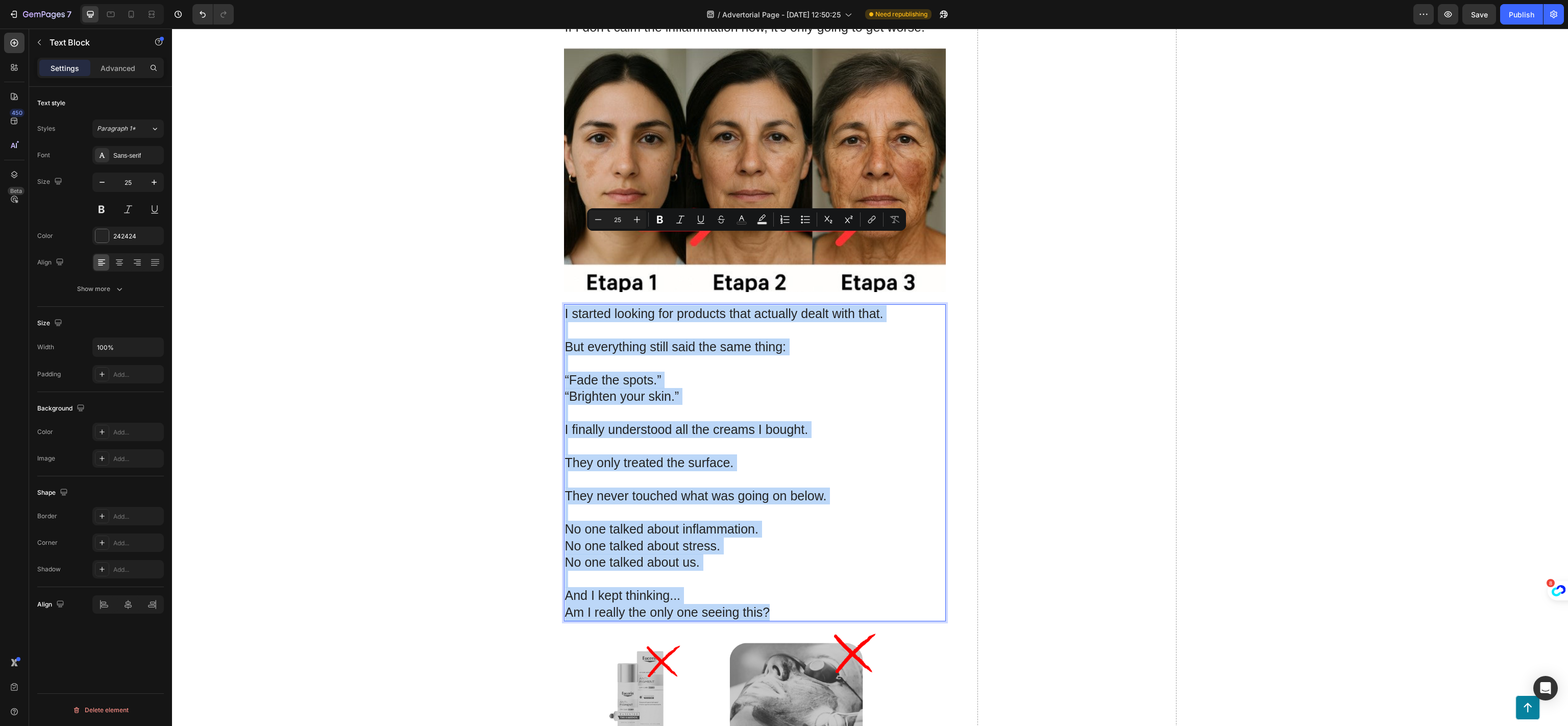
scroll to position [7354, 0]
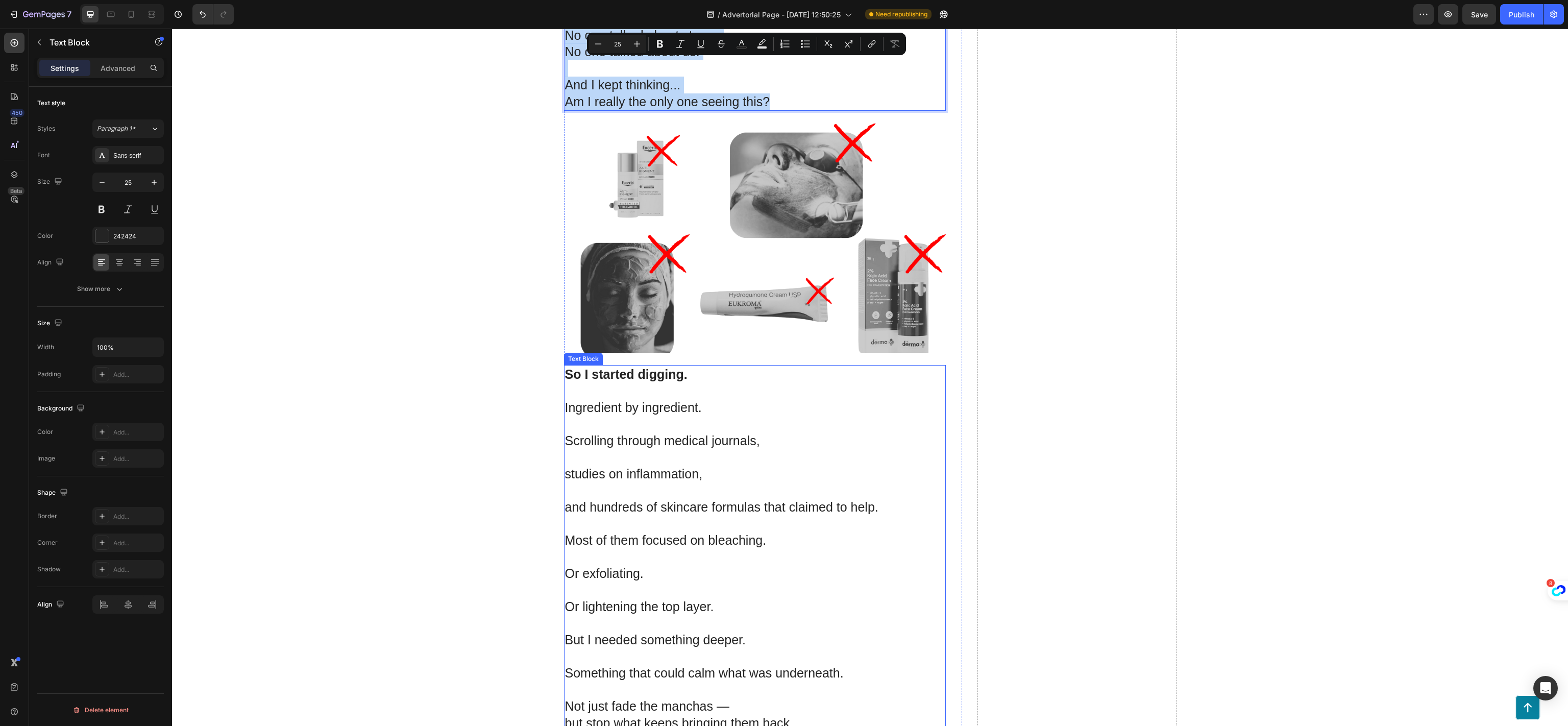
click at [707, 565] on p "Or exfoliating." at bounding box center [755, 582] width 380 height 33
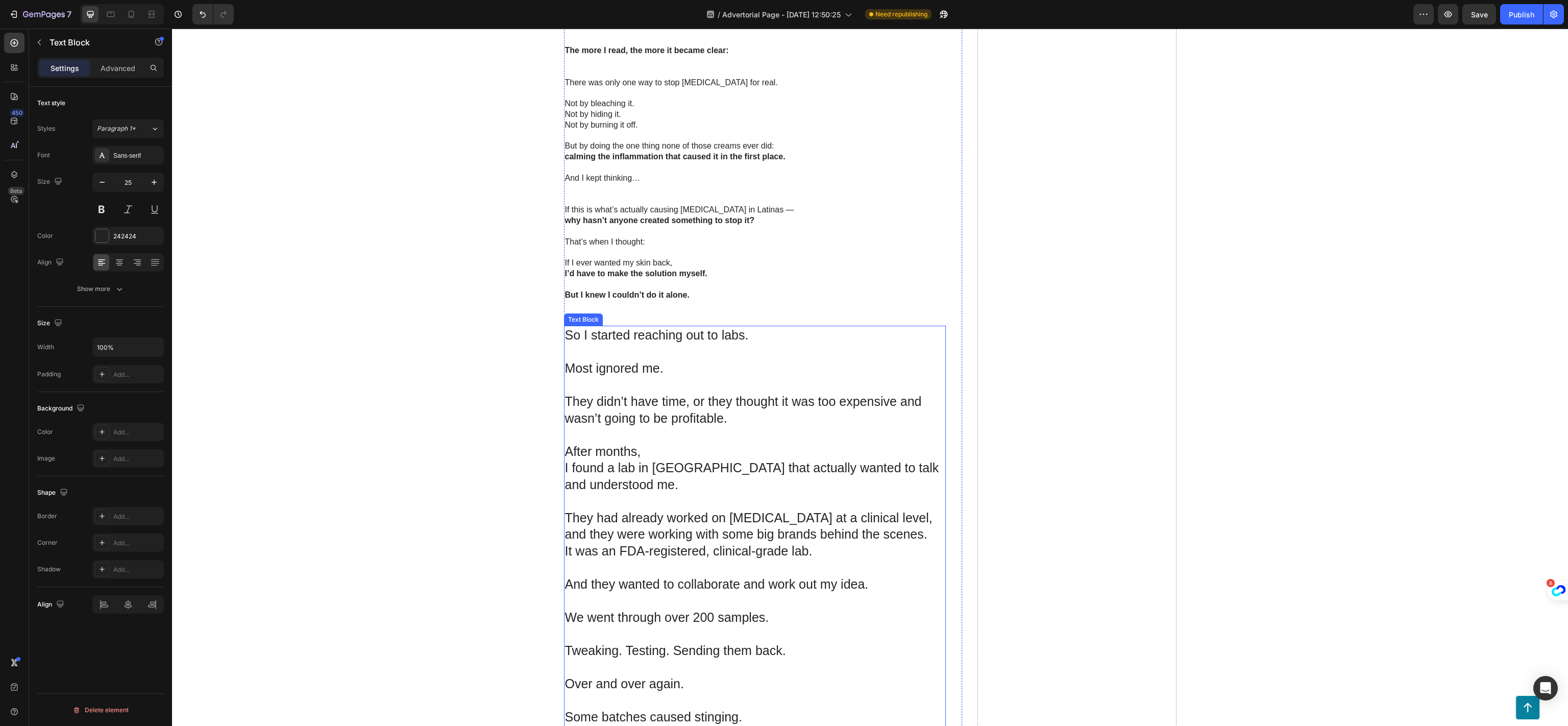
scroll to position [8273, 0]
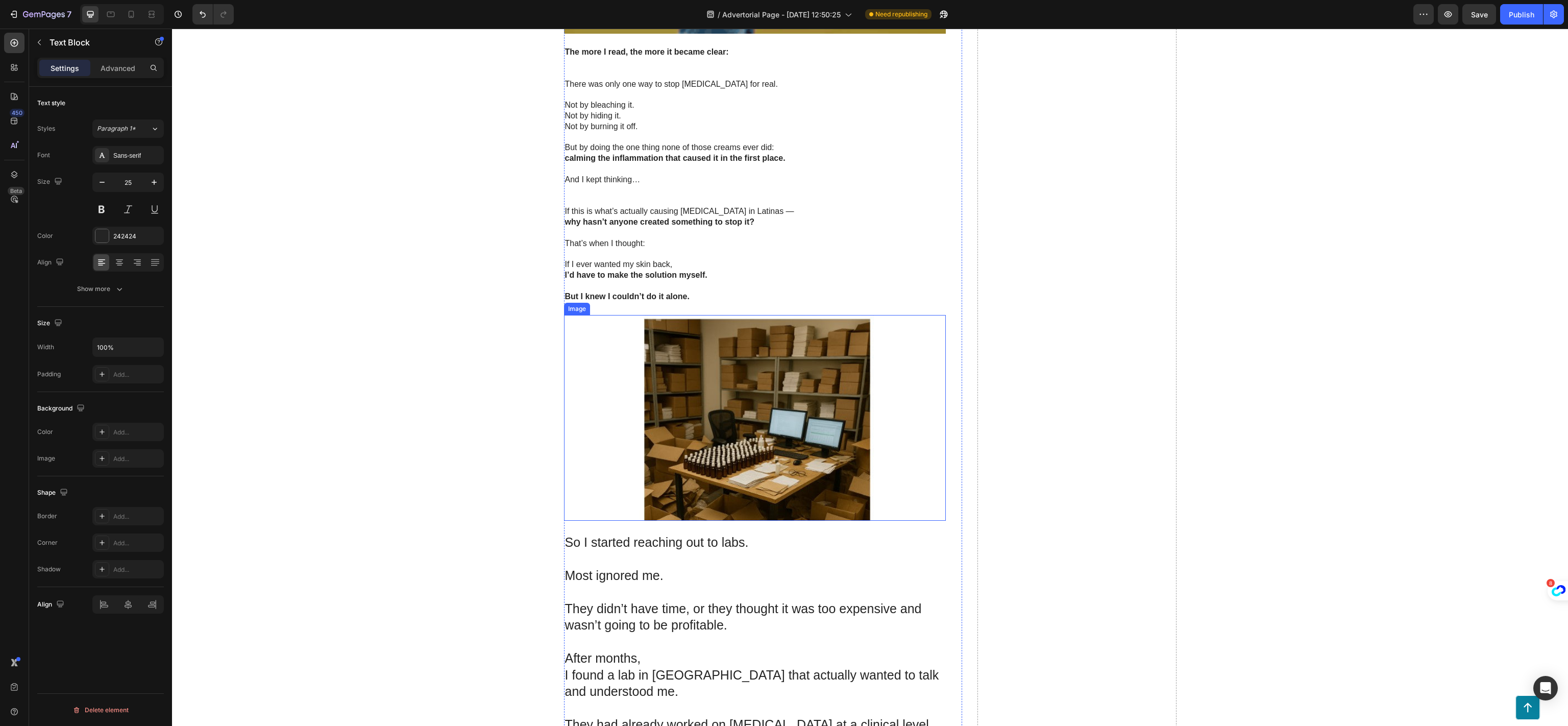
click at [721, 228] on p at bounding box center [755, 233] width 380 height 11
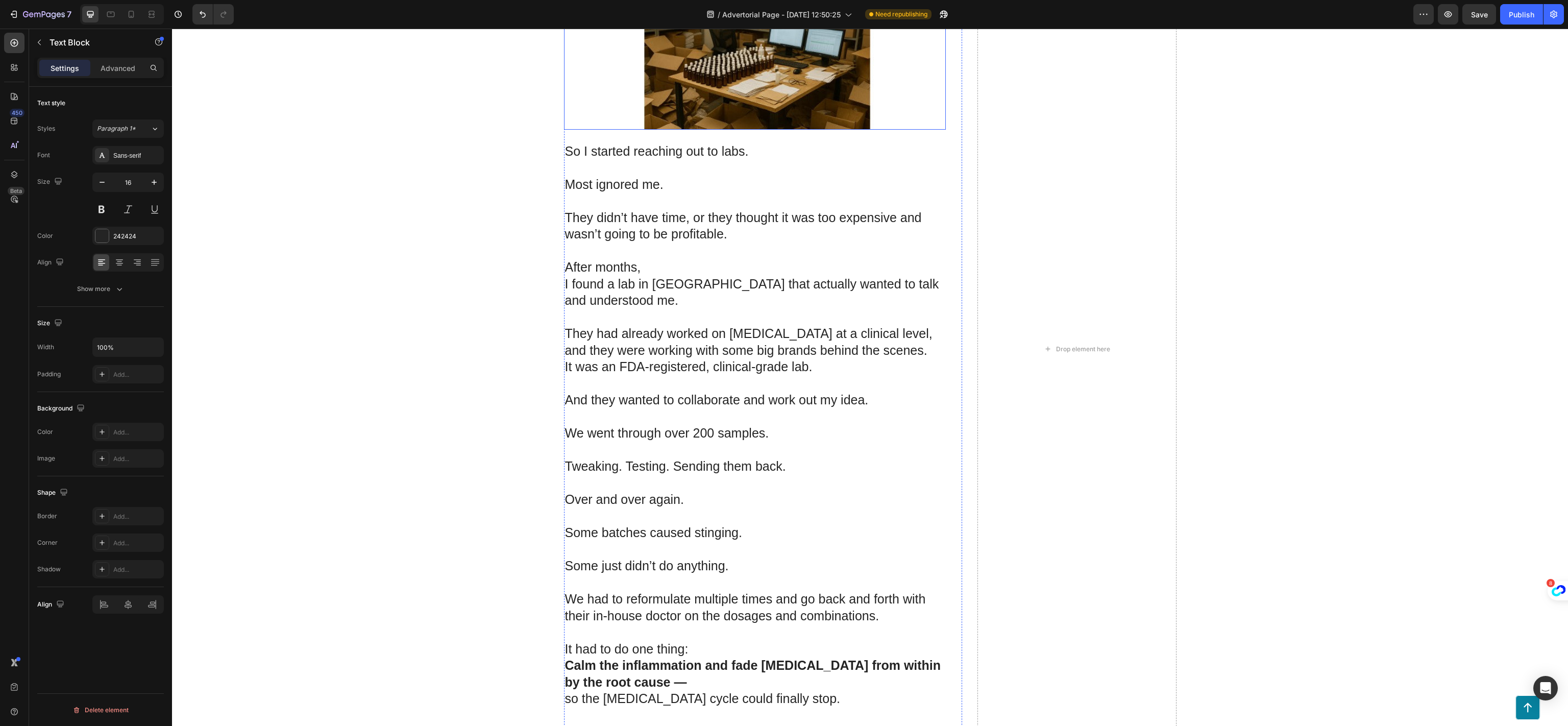
scroll to position [8681, 0]
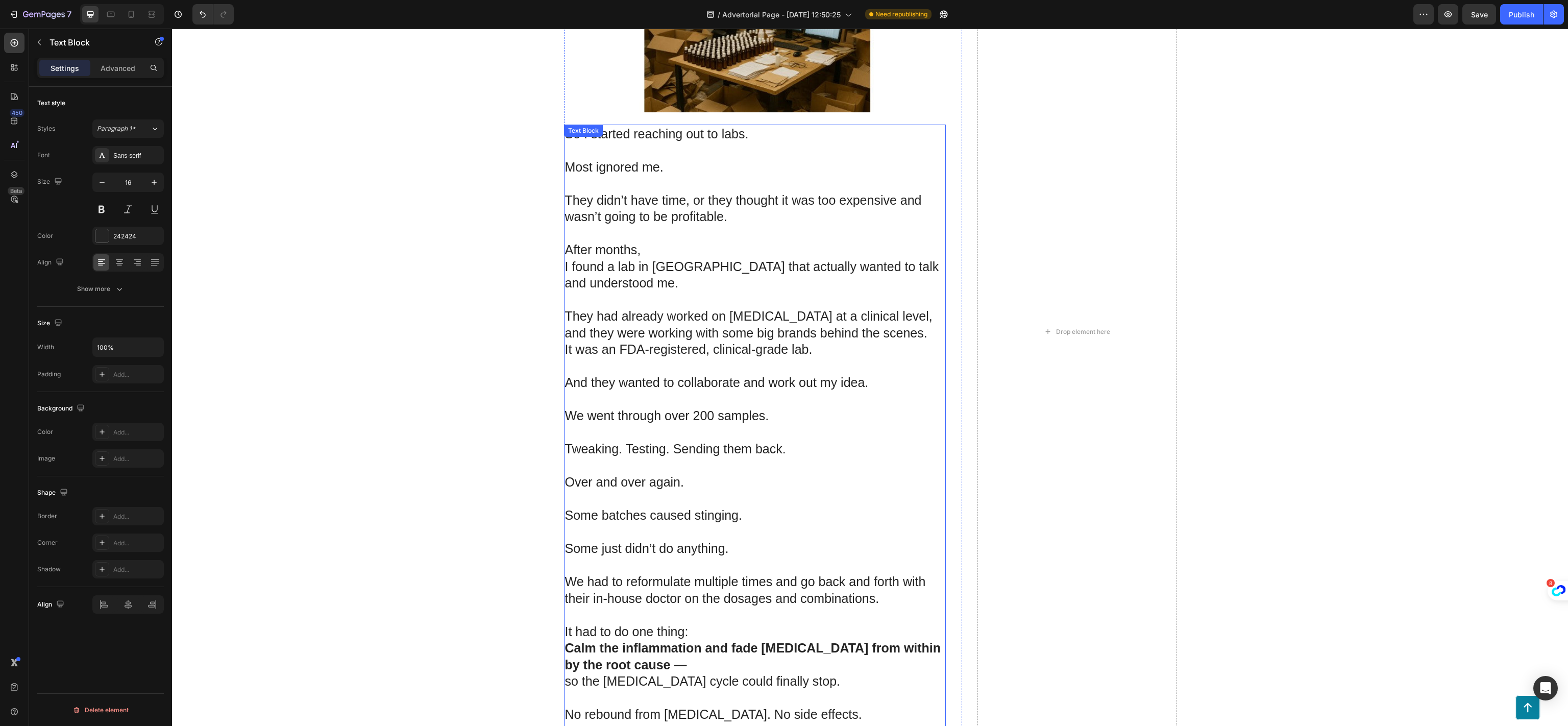
click at [704, 391] on p at bounding box center [755, 400] width 380 height 17
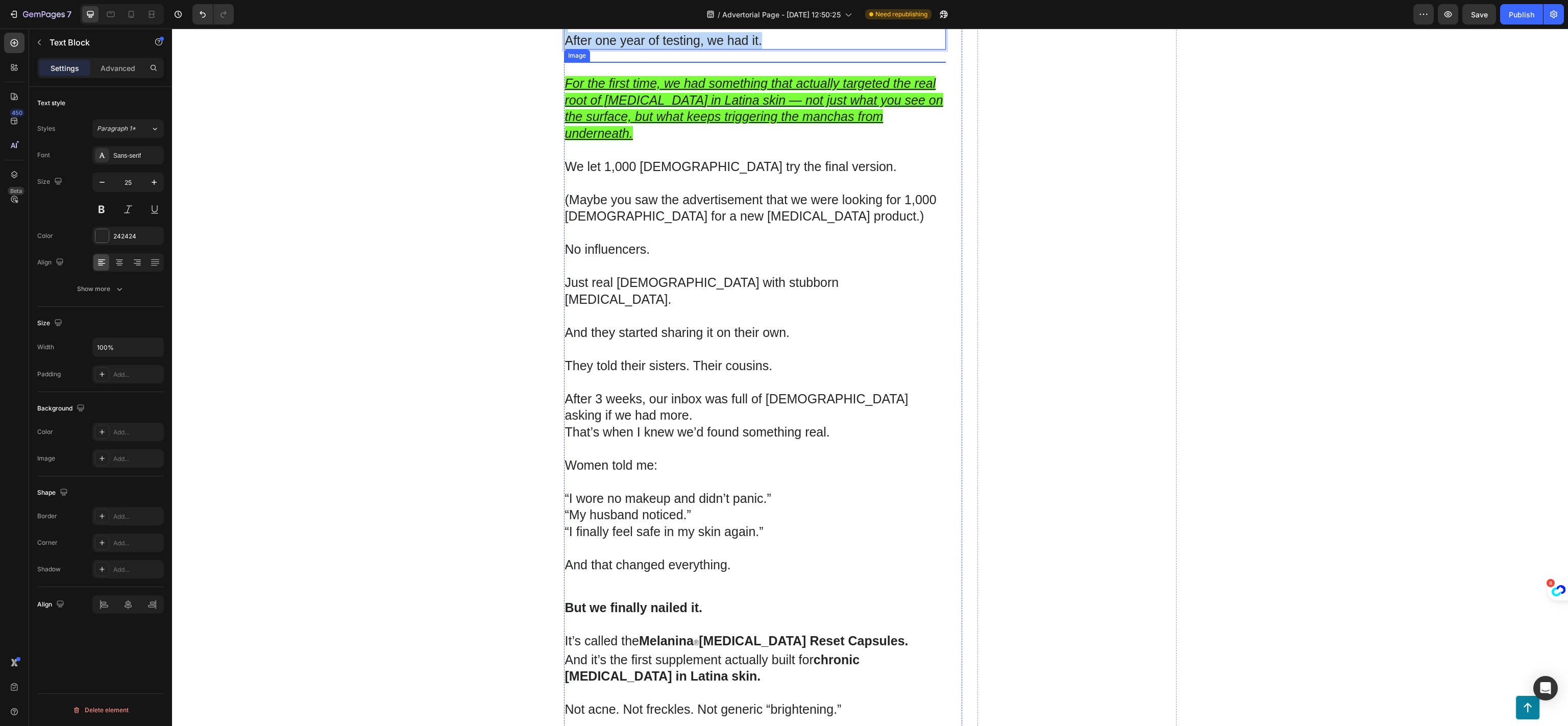
scroll to position [9703, 0]
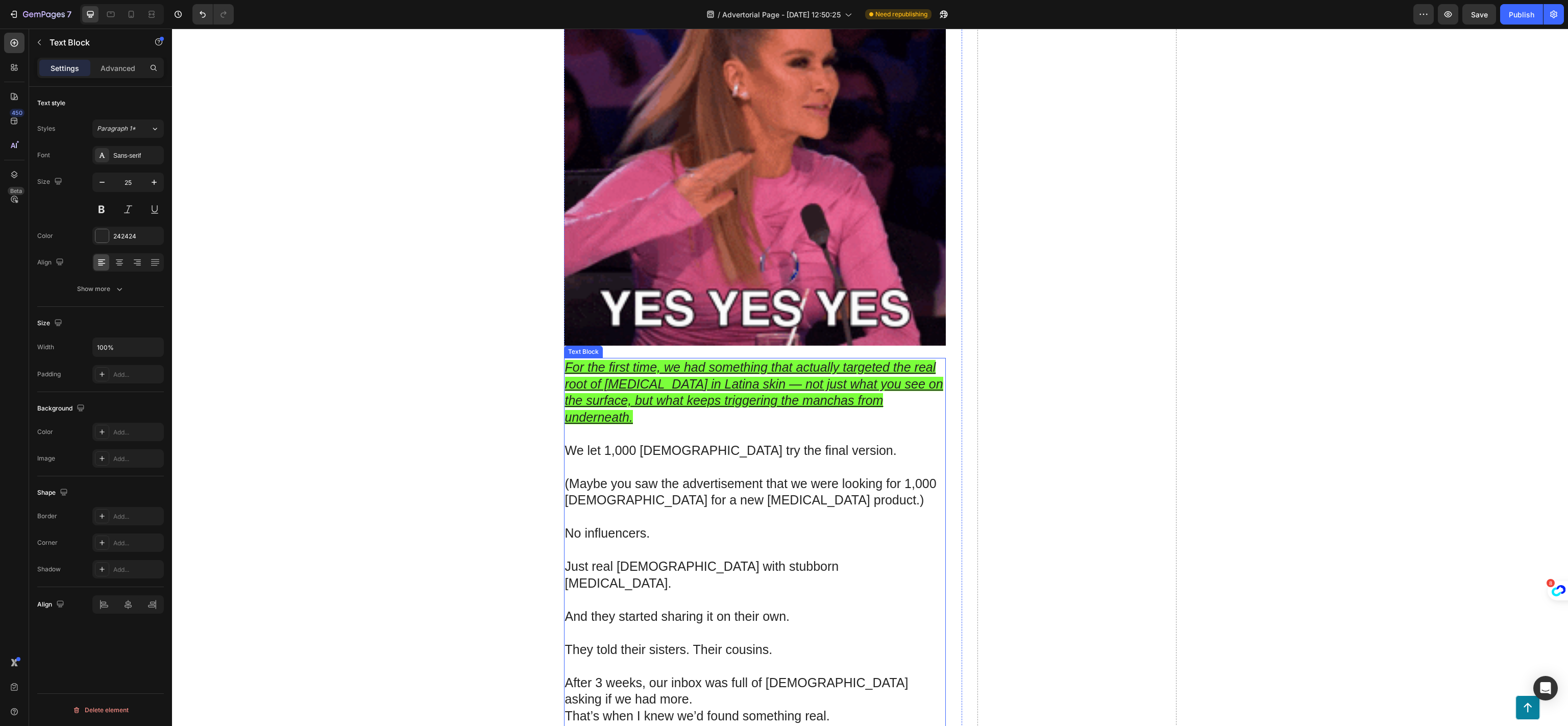
click at [729, 459] on p "(Maybe you saw the advertisement that we were looking for 1,000 [DEMOGRAPHIC_DA…" at bounding box center [755, 484] width 380 height 50
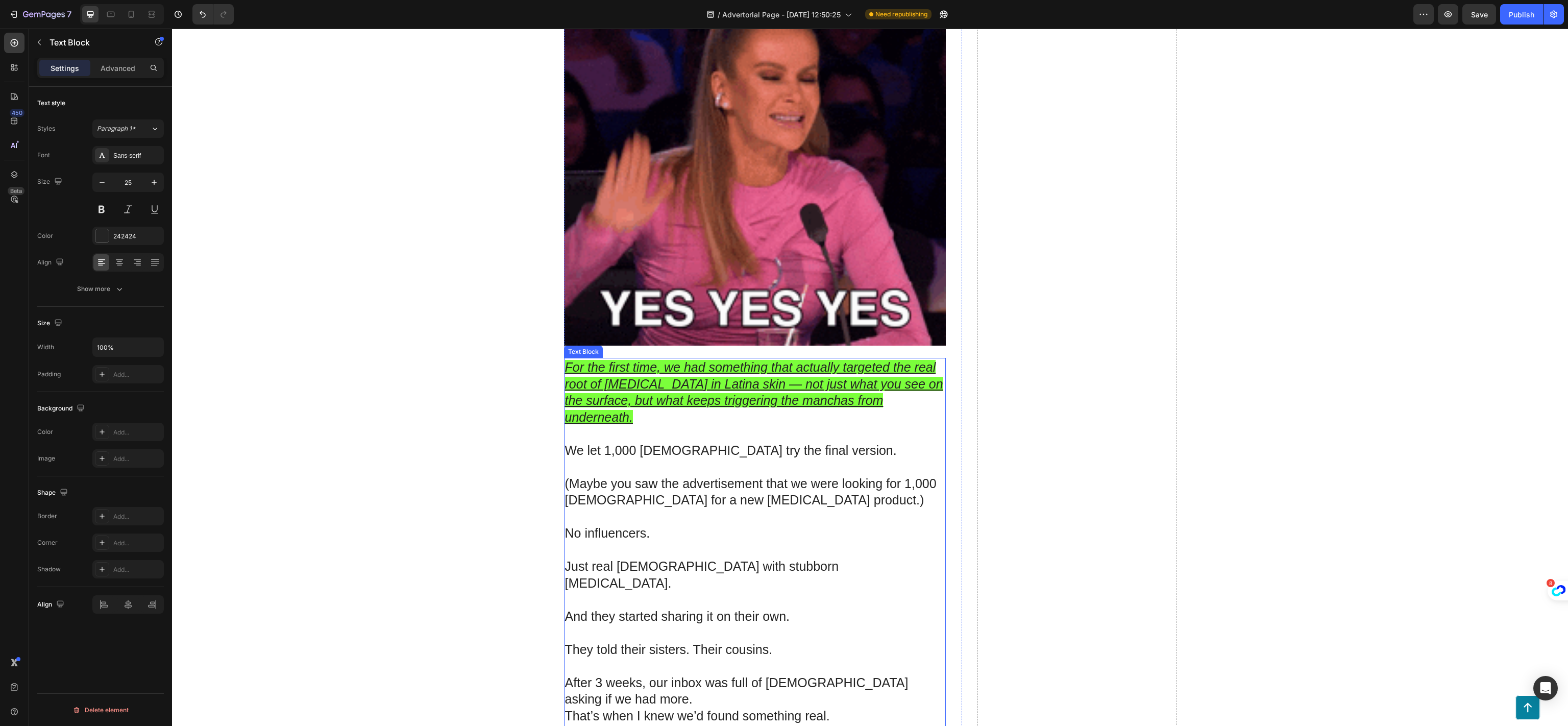
click at [729, 459] on p "(Maybe you saw the advertisement that we were looking for 1,000 [DEMOGRAPHIC_DA…" at bounding box center [755, 484] width 380 height 50
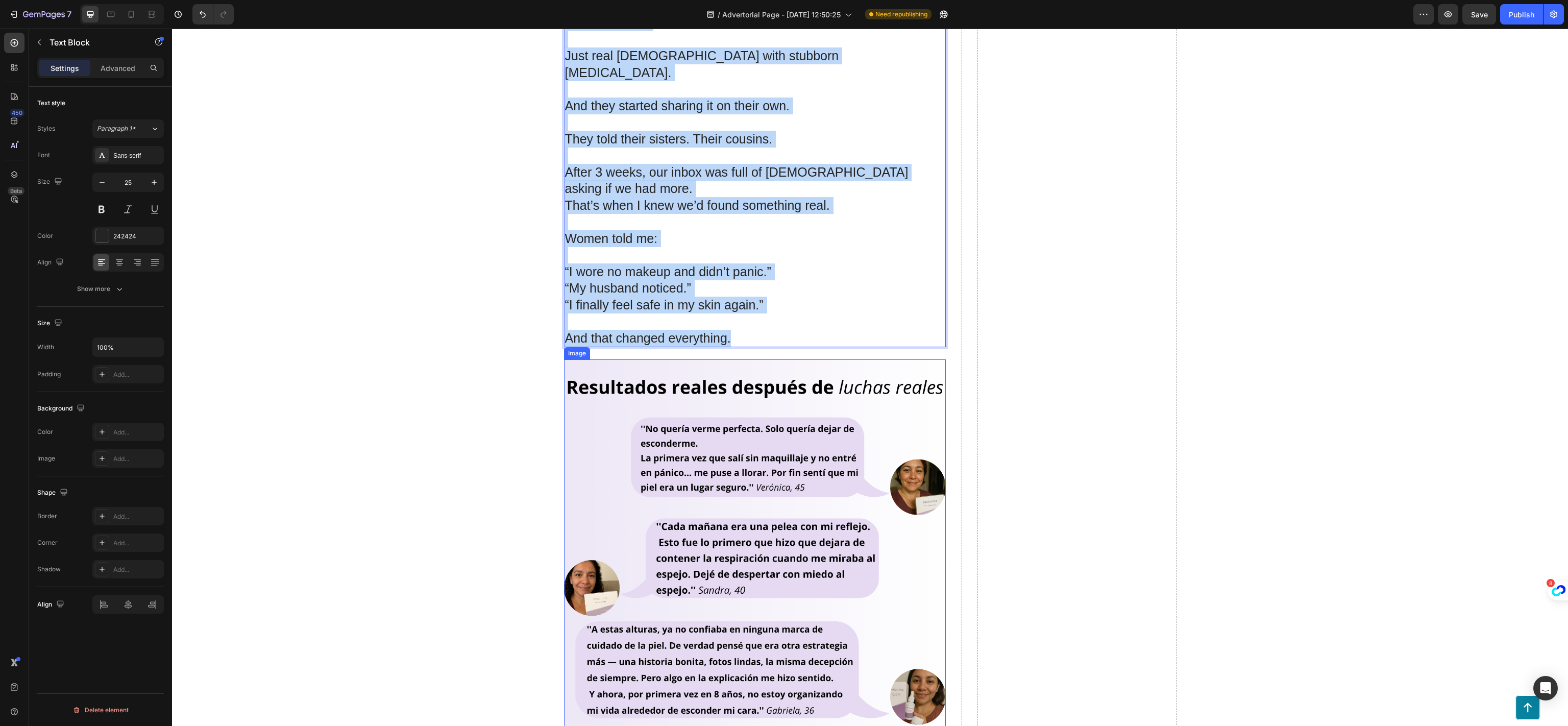
scroll to position [10520, 0]
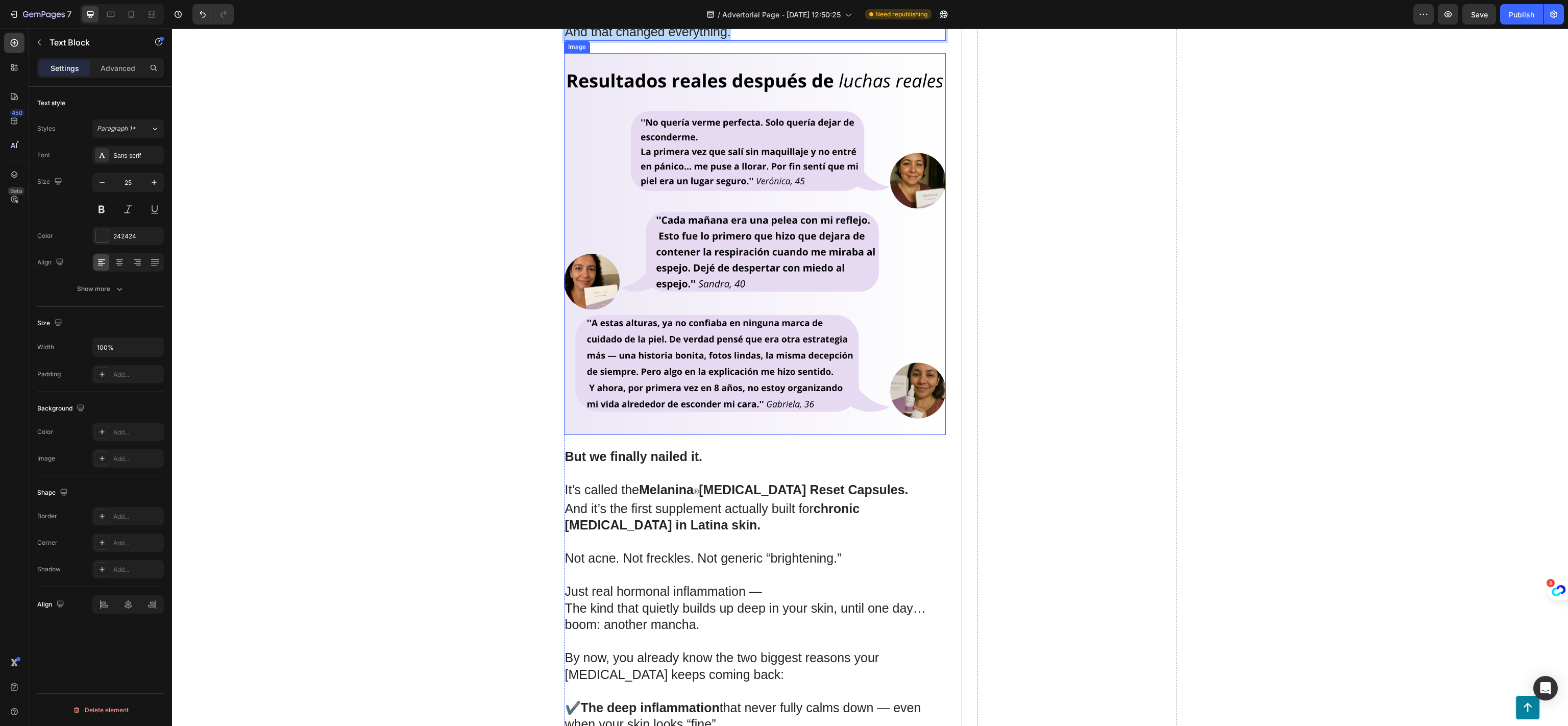
click at [782, 583] on p "Just real hormonal inflammation — The kind that quietly builds up deep in your …" at bounding box center [755, 608] width 380 height 50
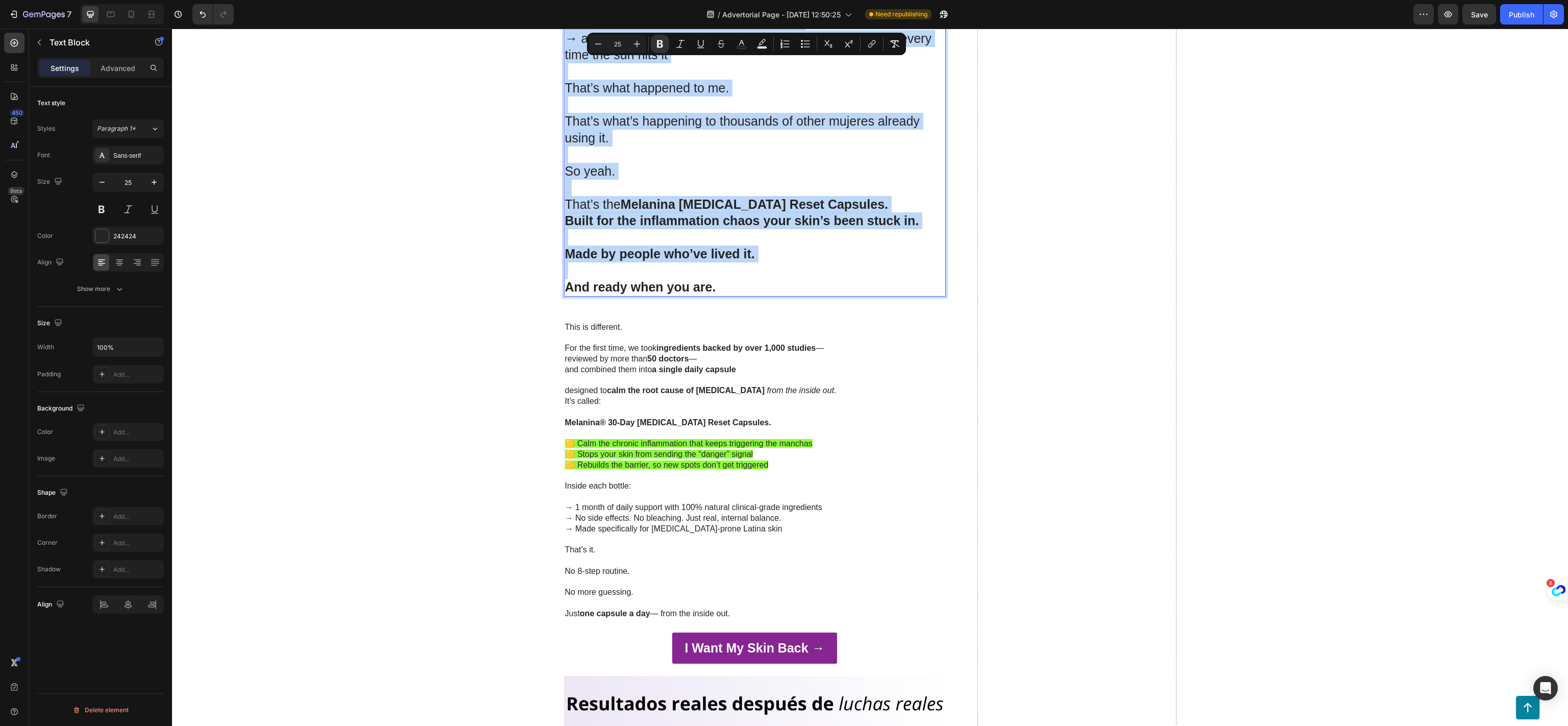
scroll to position [12460, 0]
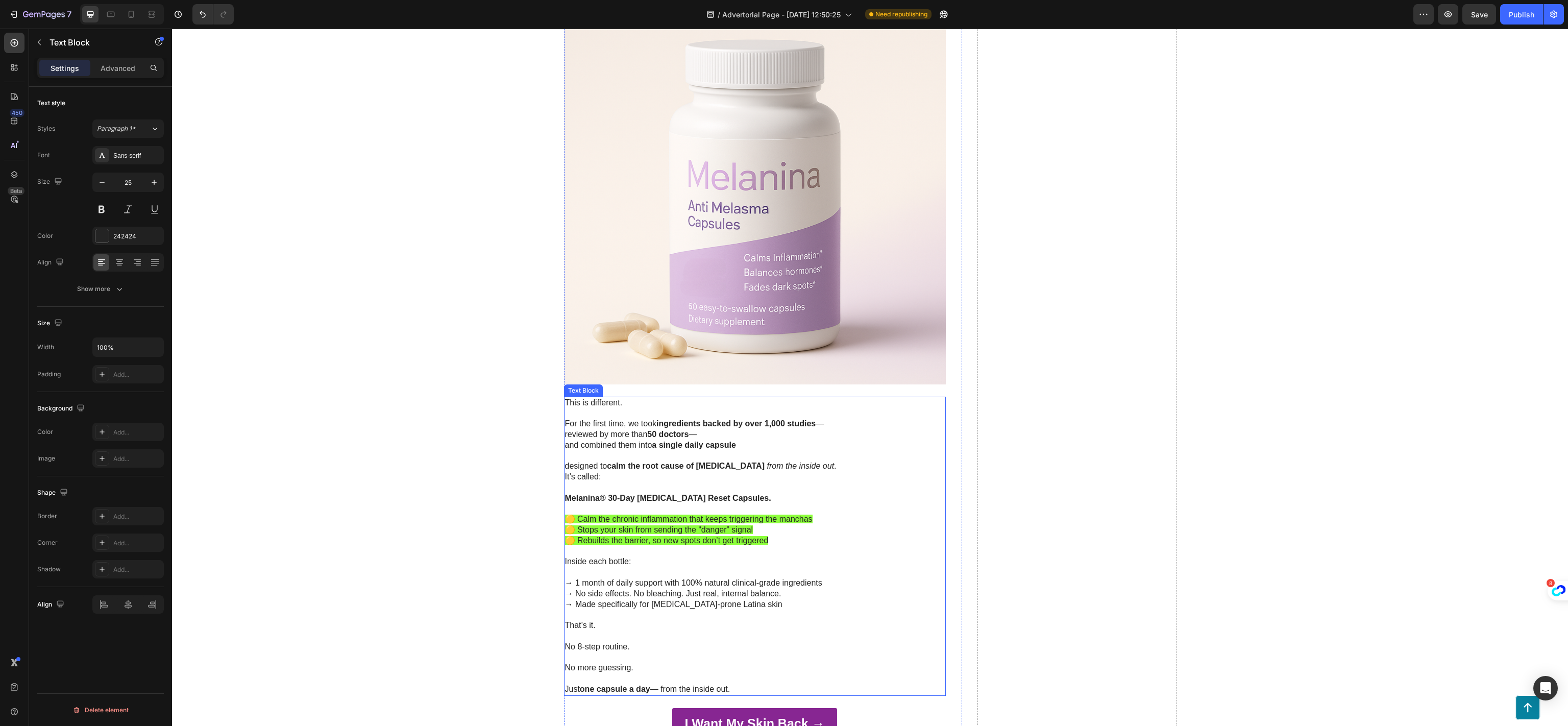
click at [775, 567] on p "→ 1 month of daily support with 100% natural clinical-grade ingredients → No si…" at bounding box center [755, 589] width 380 height 43
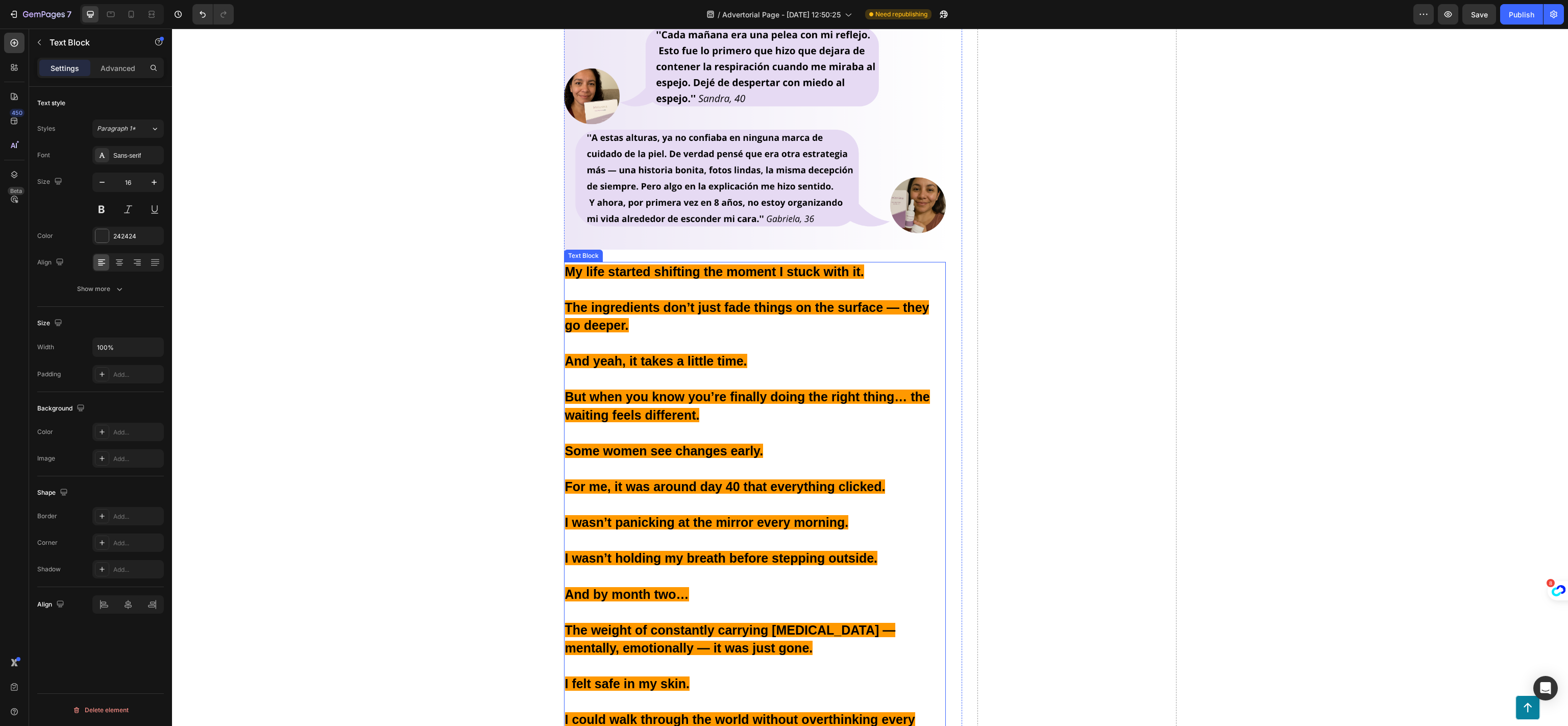
scroll to position [13379, 0]
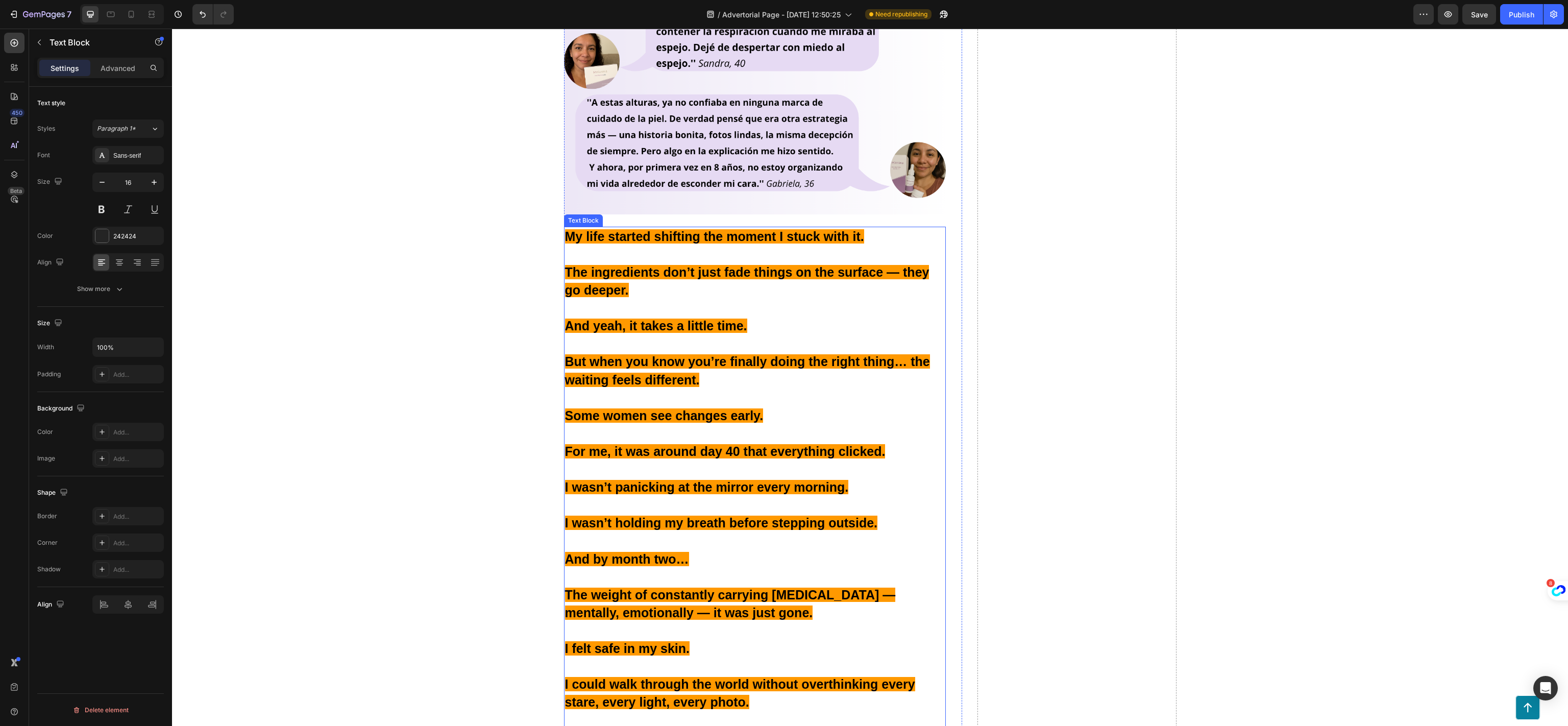
click at [736, 588] on strong "The weight of constantly carrying [MEDICAL_DATA] — mentally, emotionally — it w…" at bounding box center [730, 604] width 331 height 32
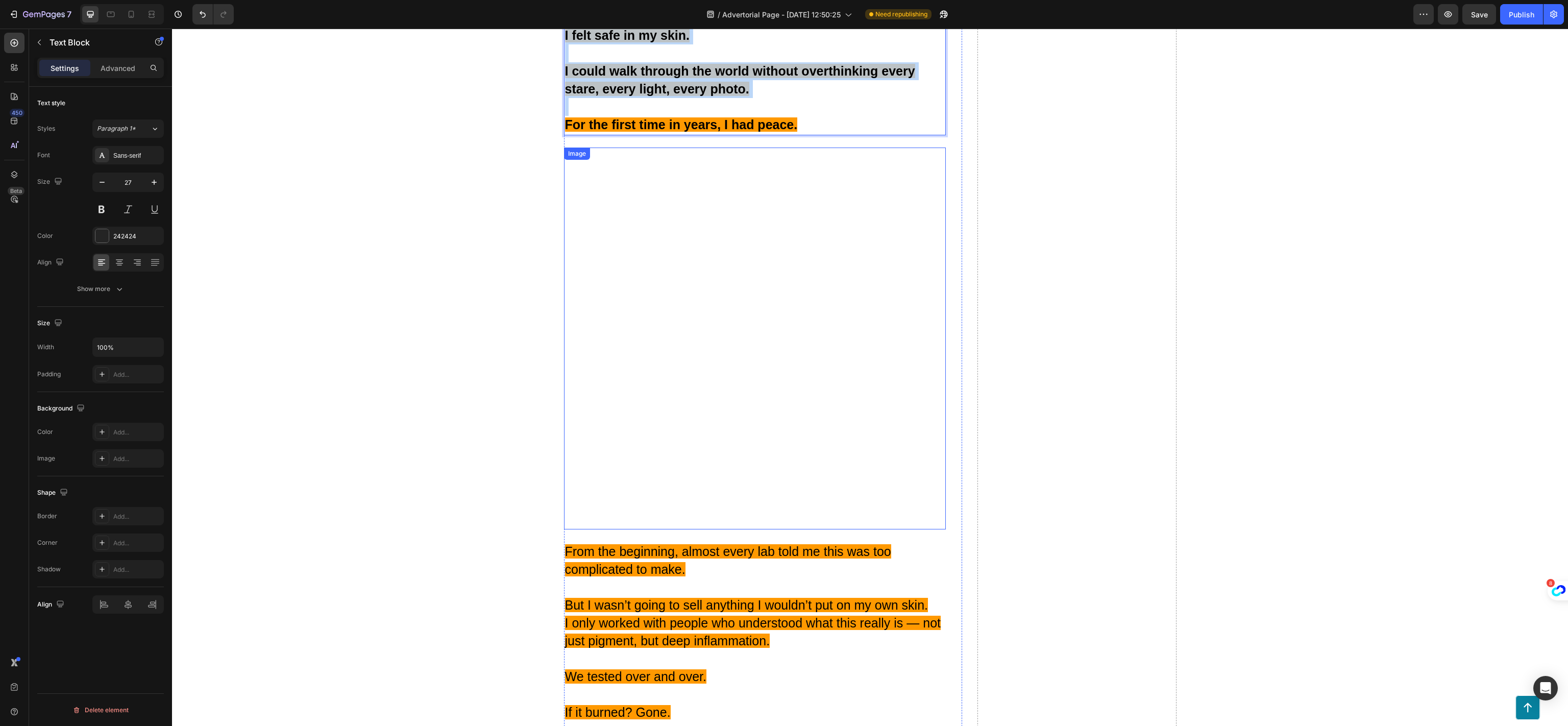
scroll to position [14299, 0]
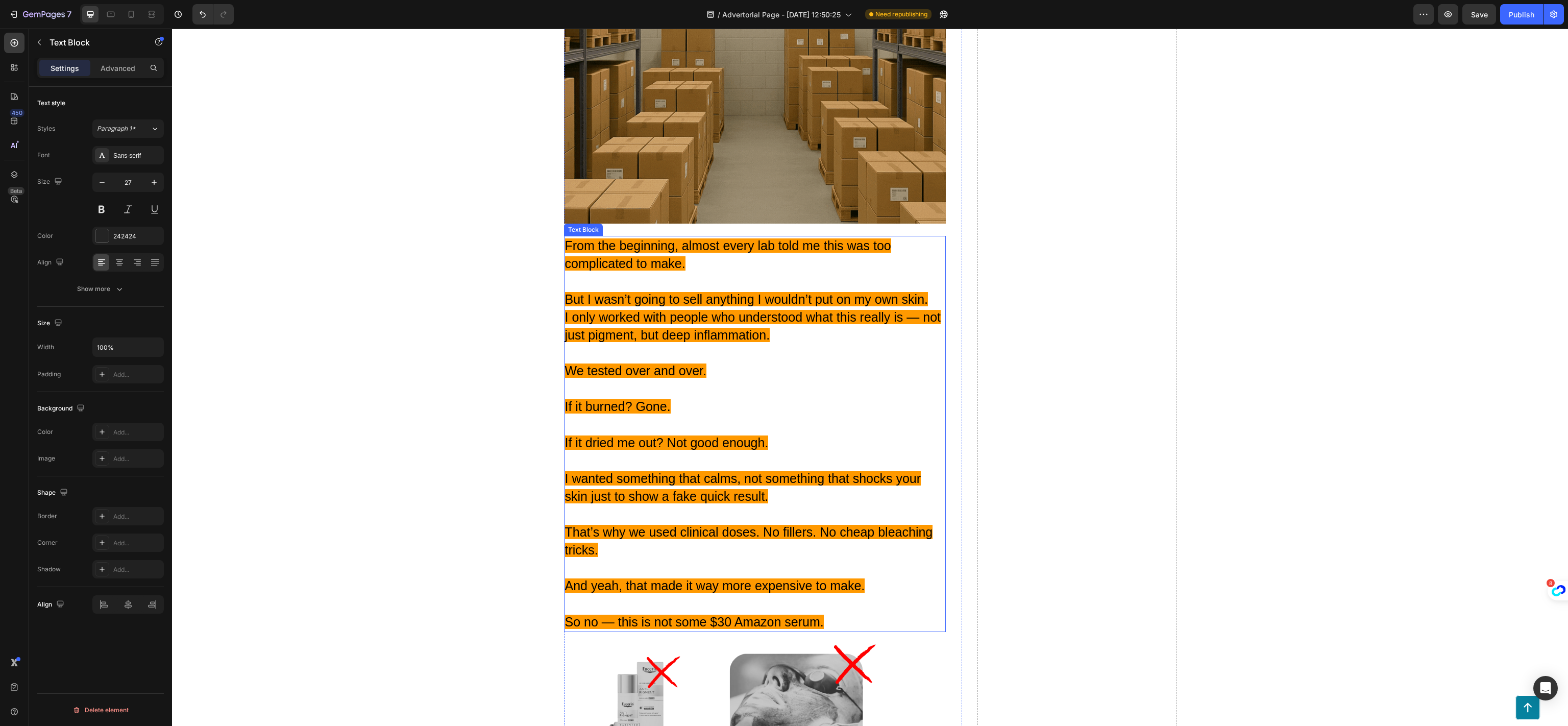
click at [822, 470] on p "I wanted something that calms, not something that shocks your skin just to show…" at bounding box center [755, 488] width 380 height 36
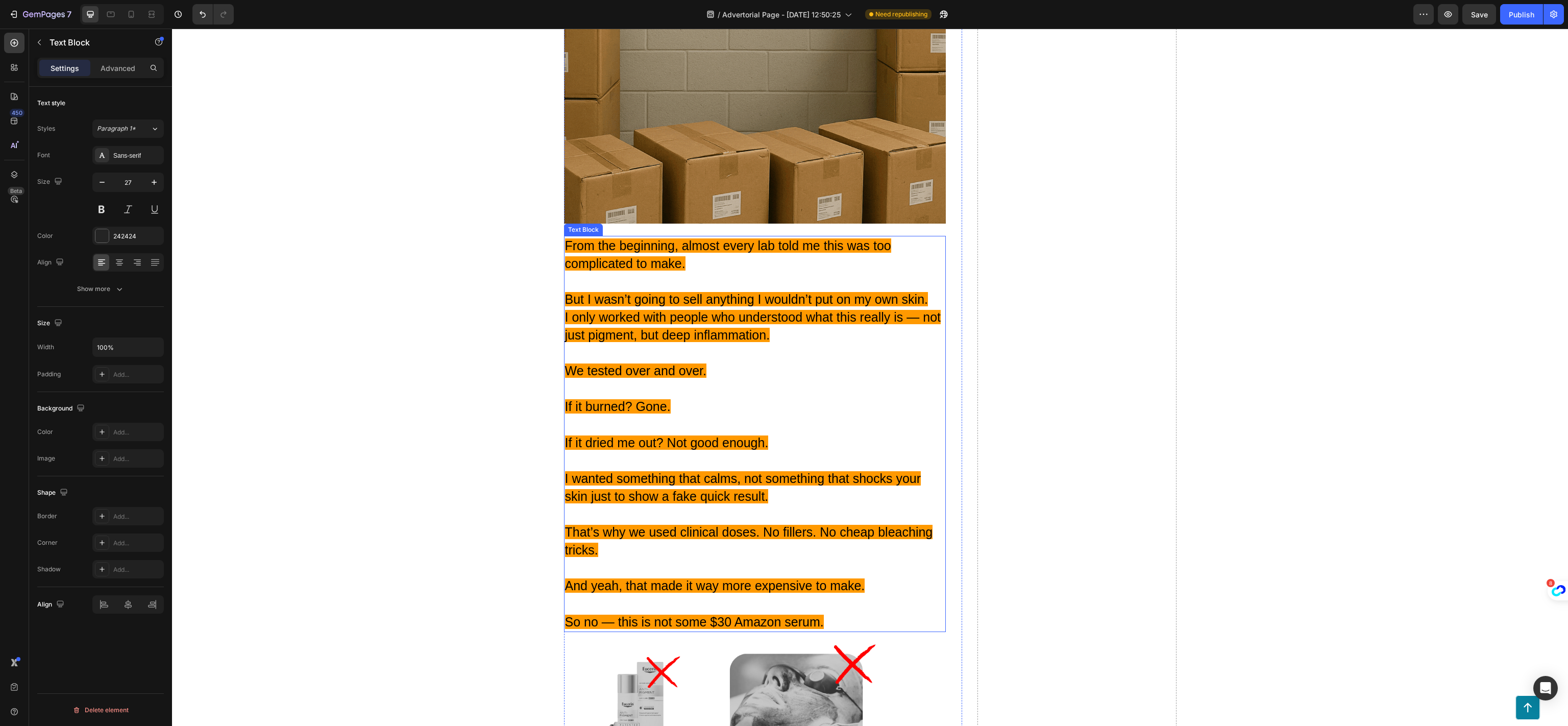
click at [822, 470] on p "I wanted something that calms, not something that shocks your skin just to show…" at bounding box center [755, 488] width 380 height 36
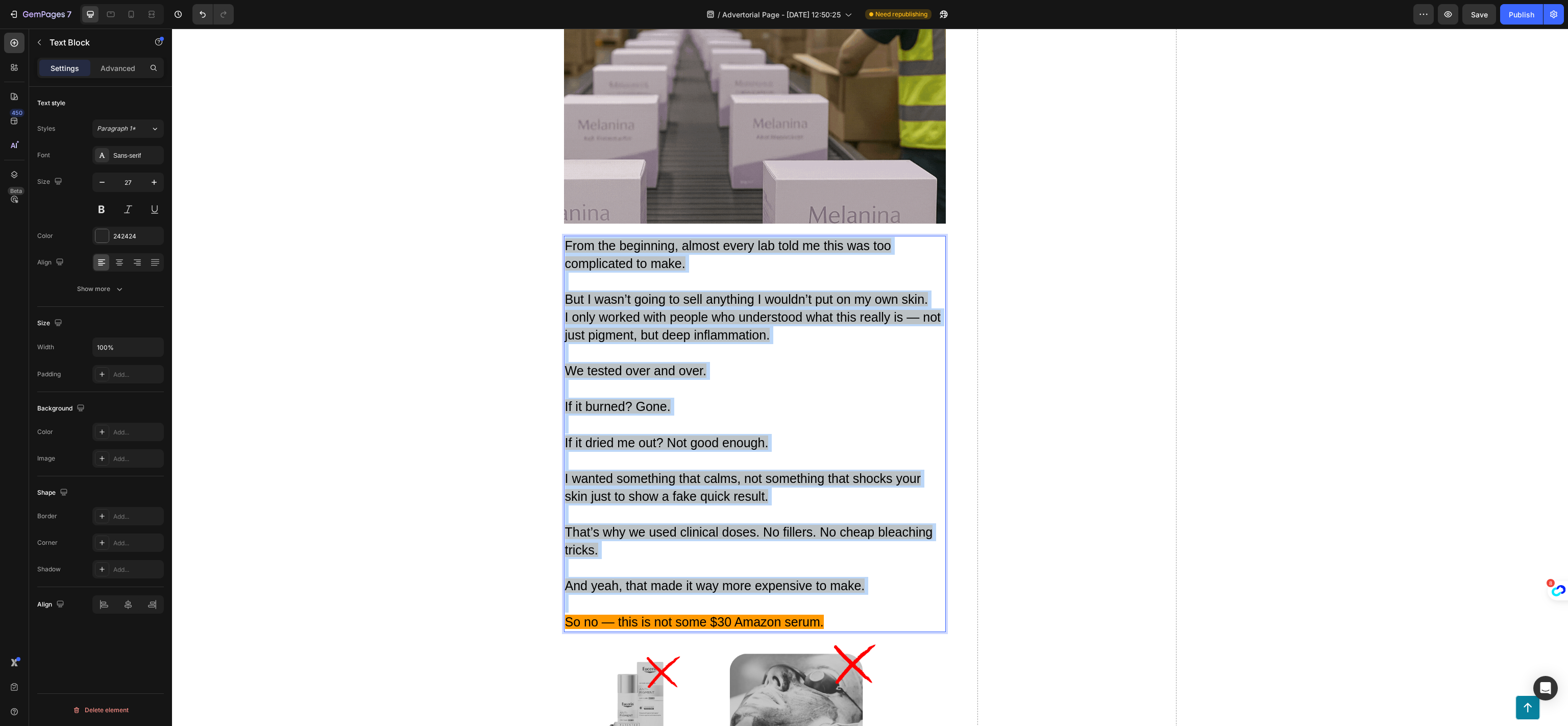
scroll to position [14912, 0]
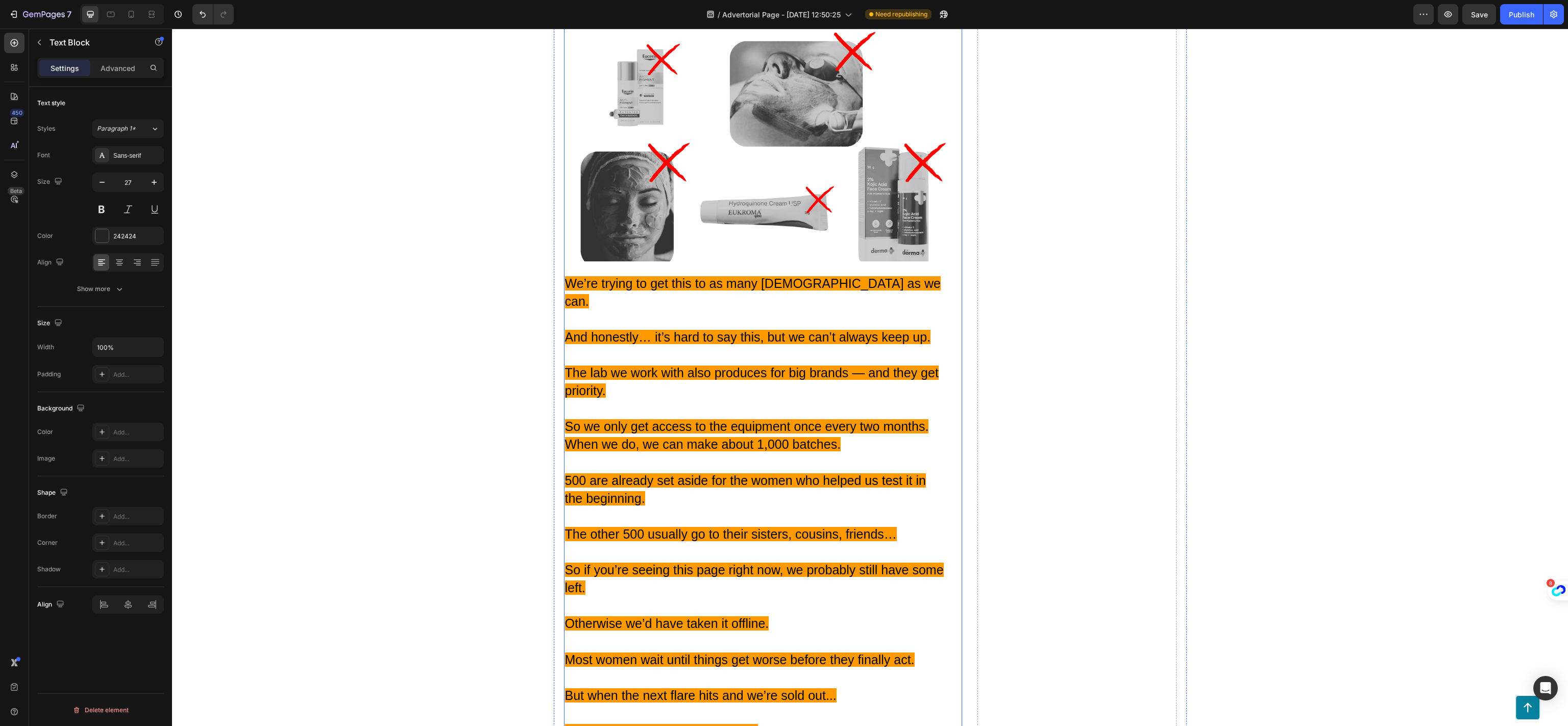
click at [817, 561] on p "So if you’re seeing this page right now, we probably still have some left." at bounding box center [755, 579] width 380 height 36
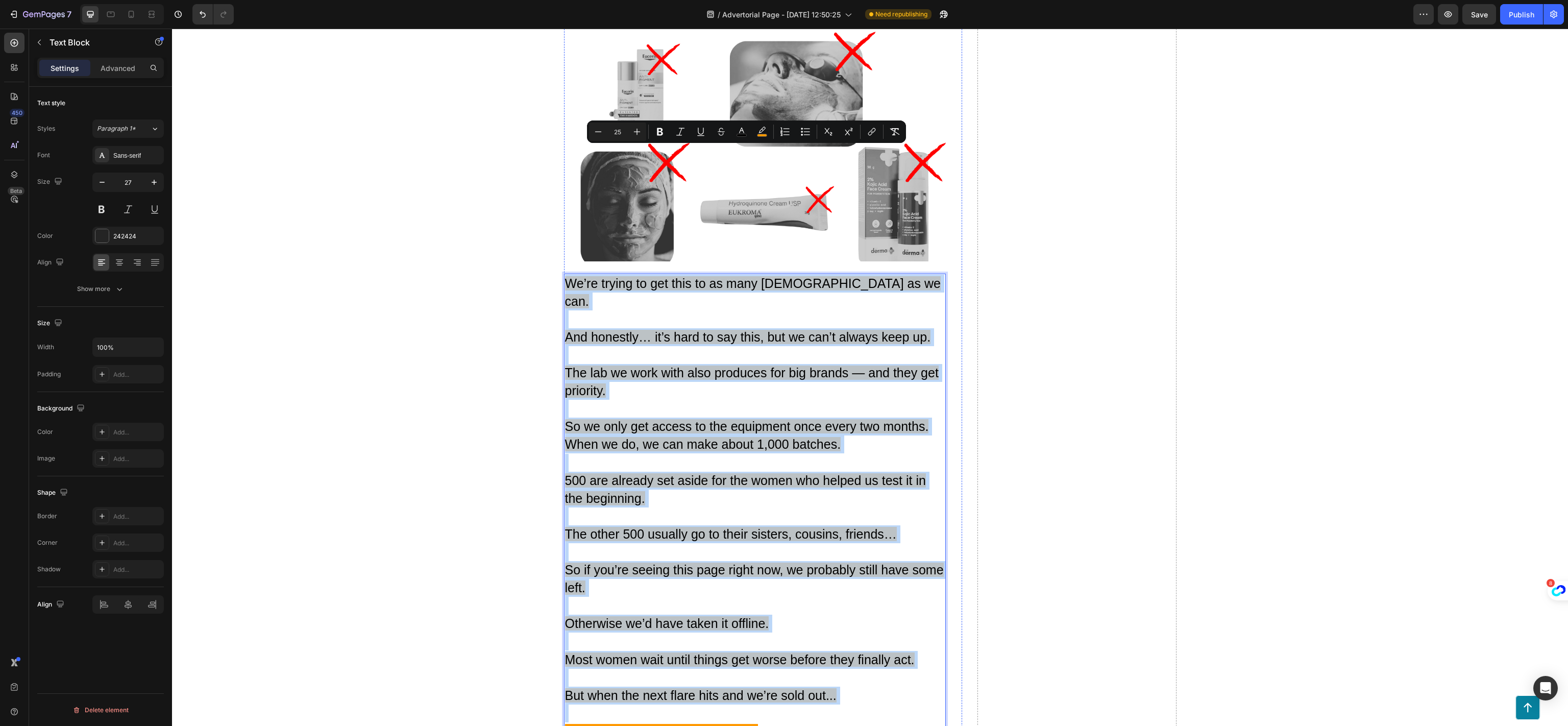
scroll to position [15524, 0]
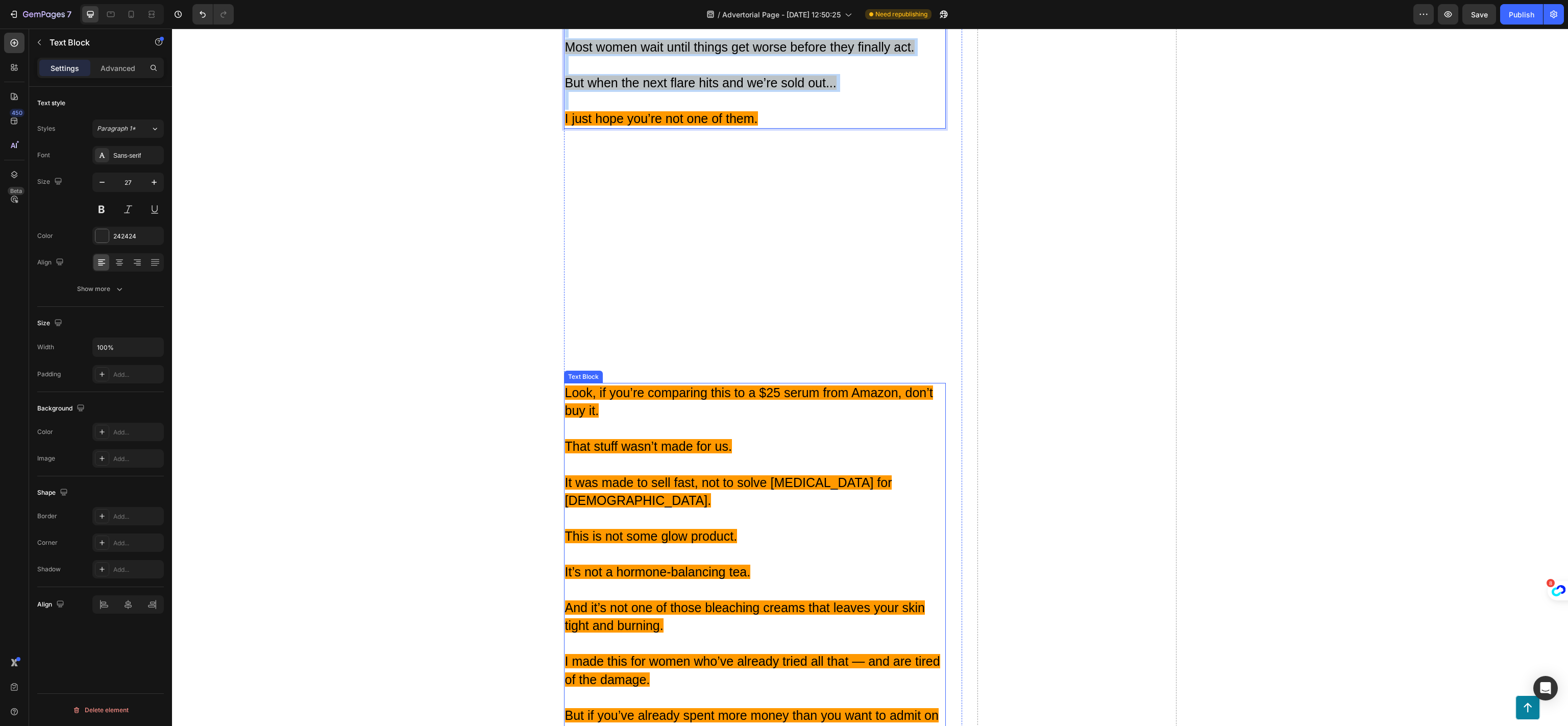
click at [825, 563] on p "It’s not a hormone-balancing tea." at bounding box center [755, 581] width 380 height 36
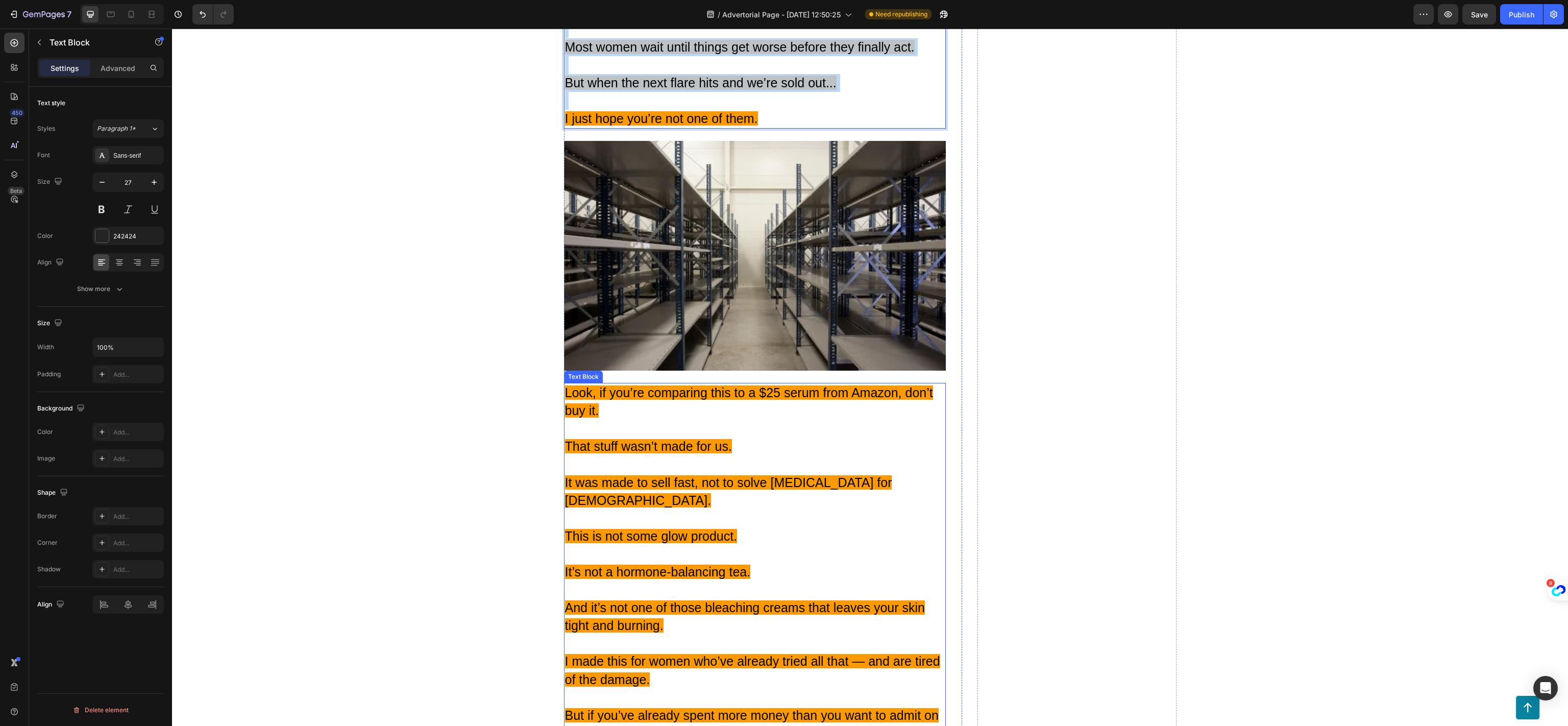
click at [825, 563] on p "It’s not a hormone-balancing tea." at bounding box center [755, 581] width 380 height 36
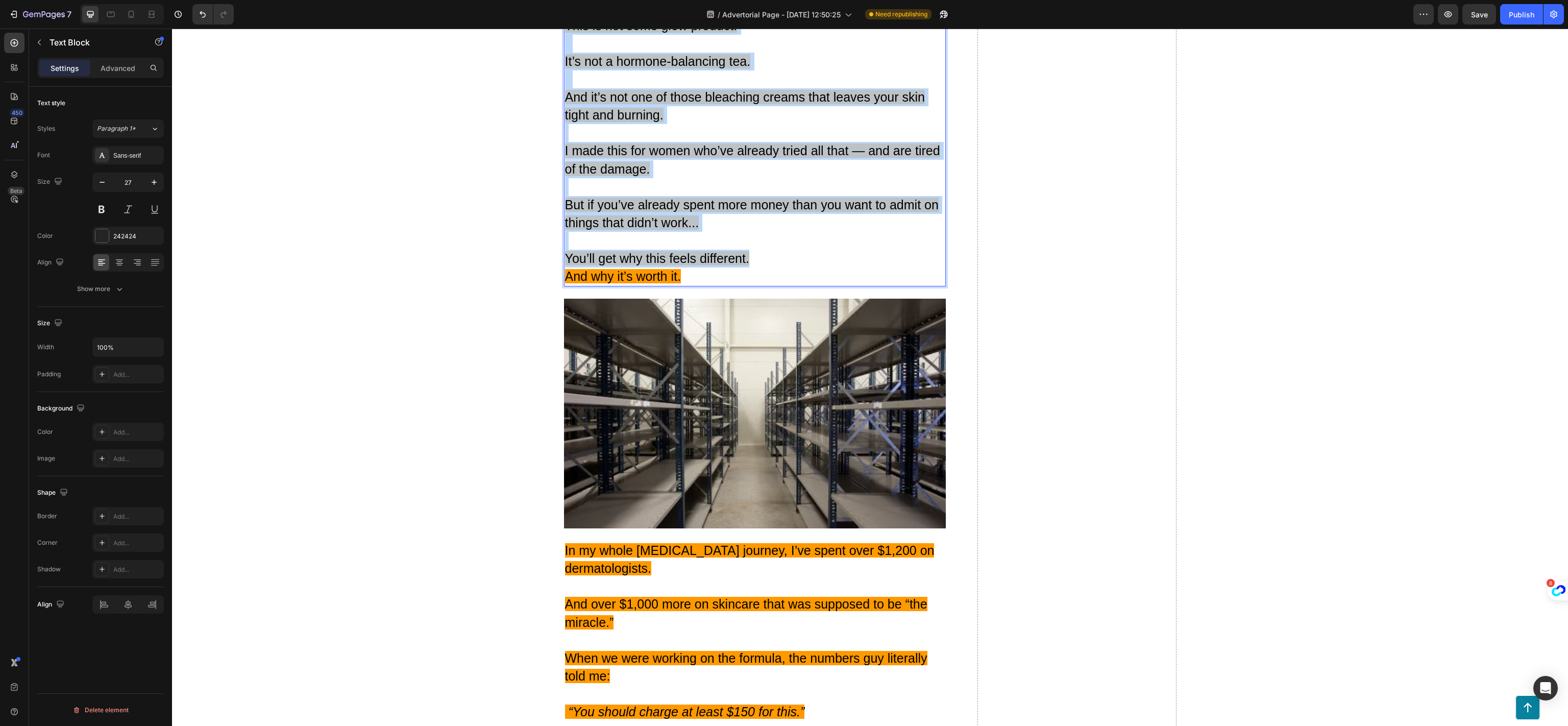
scroll to position [16342, 0]
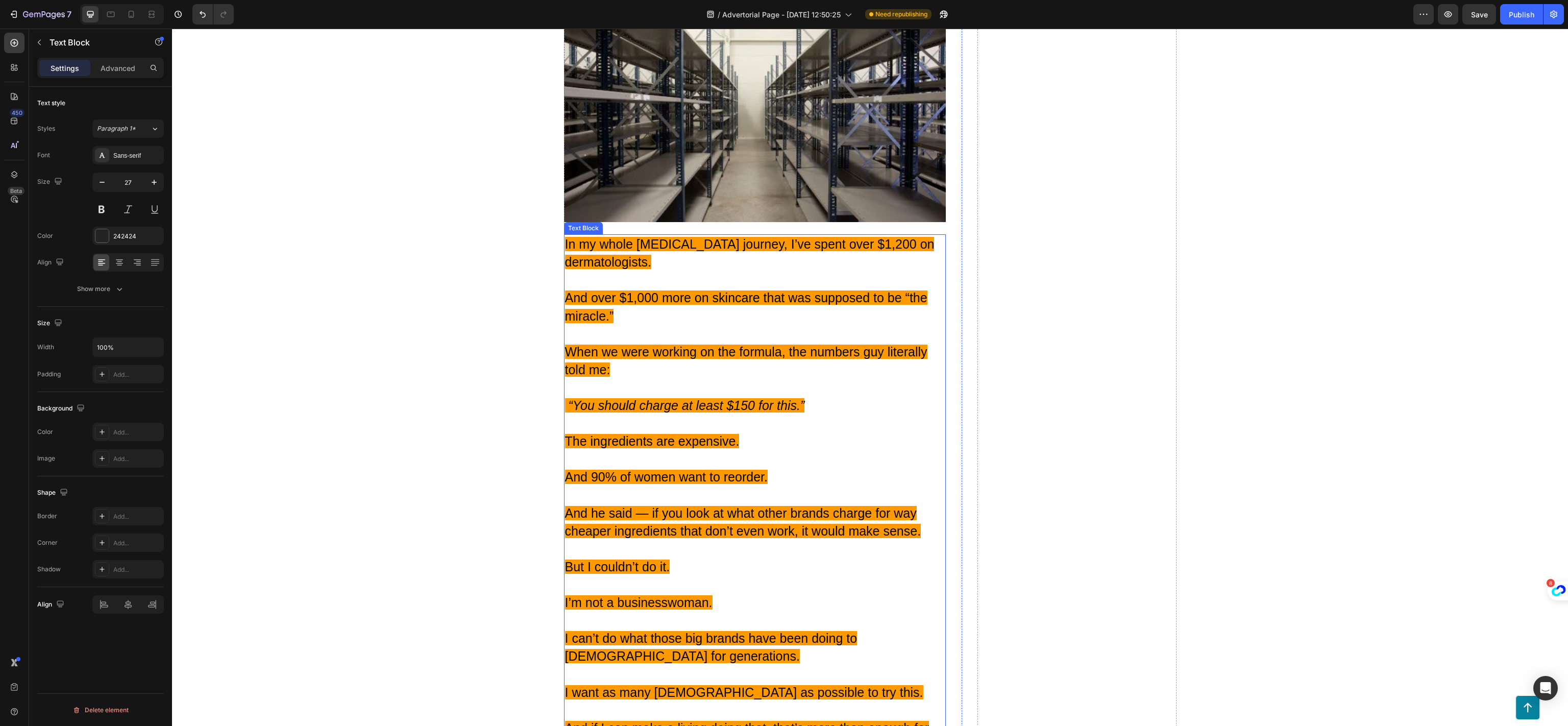
click at [773, 486] on p "And he said — if you look at what other brands charge for way cheaper ingredien…" at bounding box center [755, 513] width 380 height 53
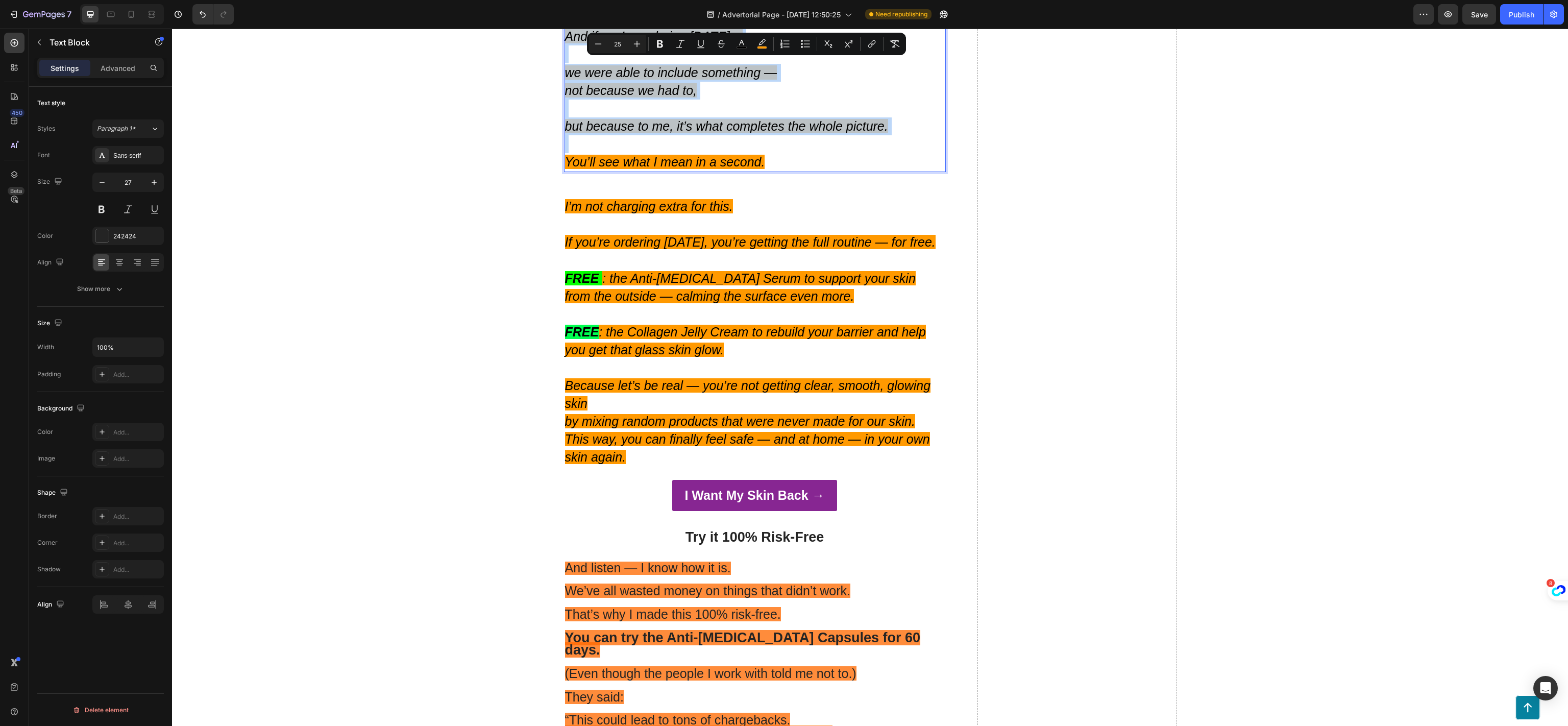
scroll to position [17465, 0]
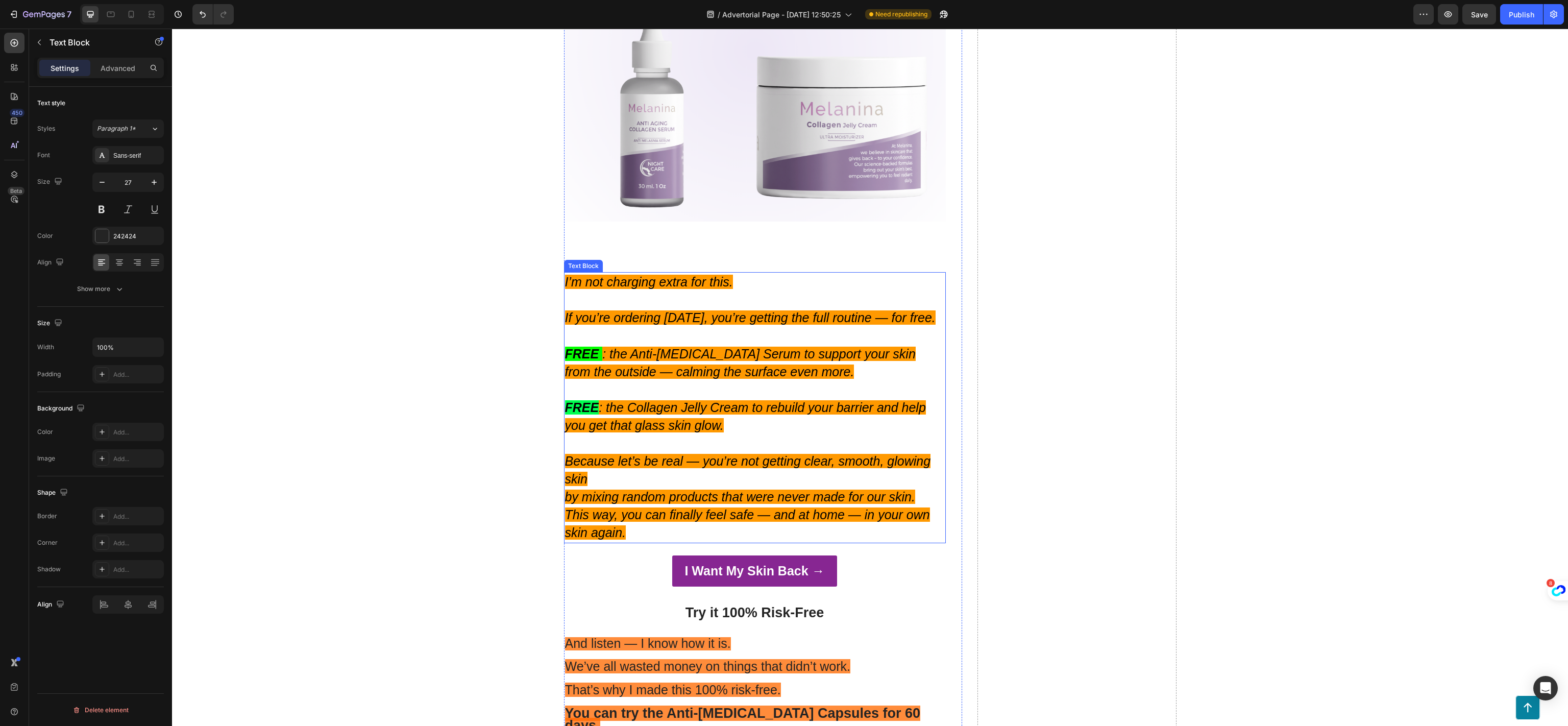
click at [749, 434] on p at bounding box center [755, 443] width 380 height 18
type input "25"
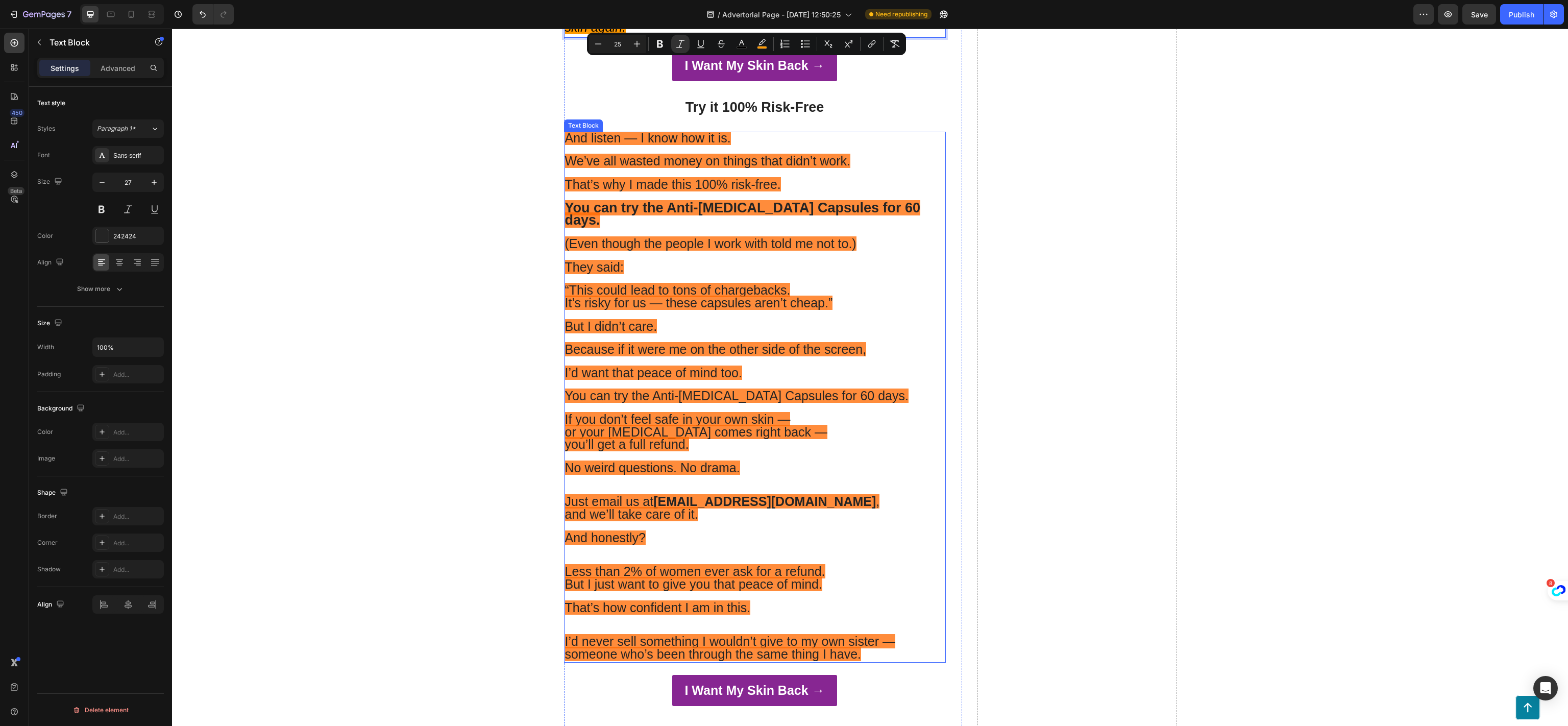
scroll to position [17976, 0]
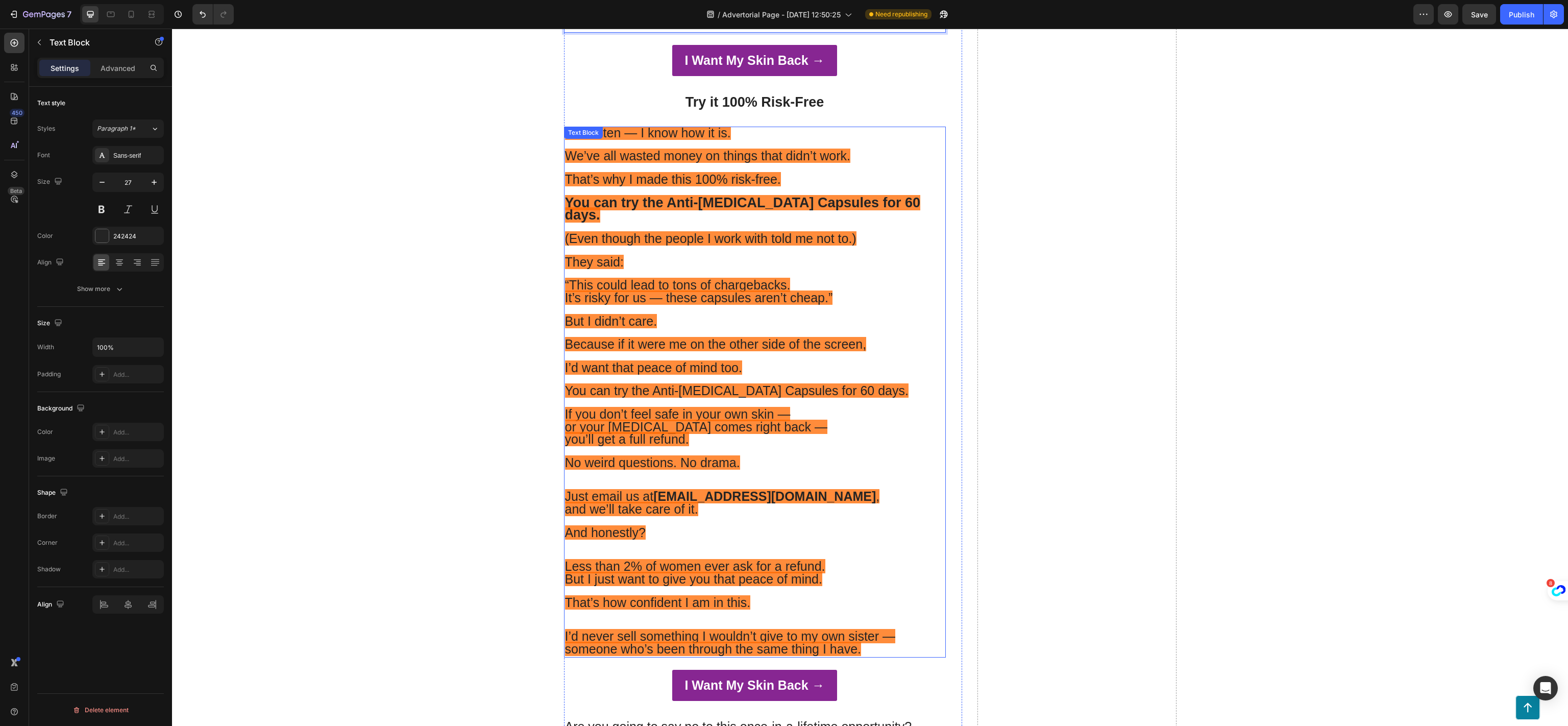
click at [784, 398] on p at bounding box center [755, 403] width 380 height 11
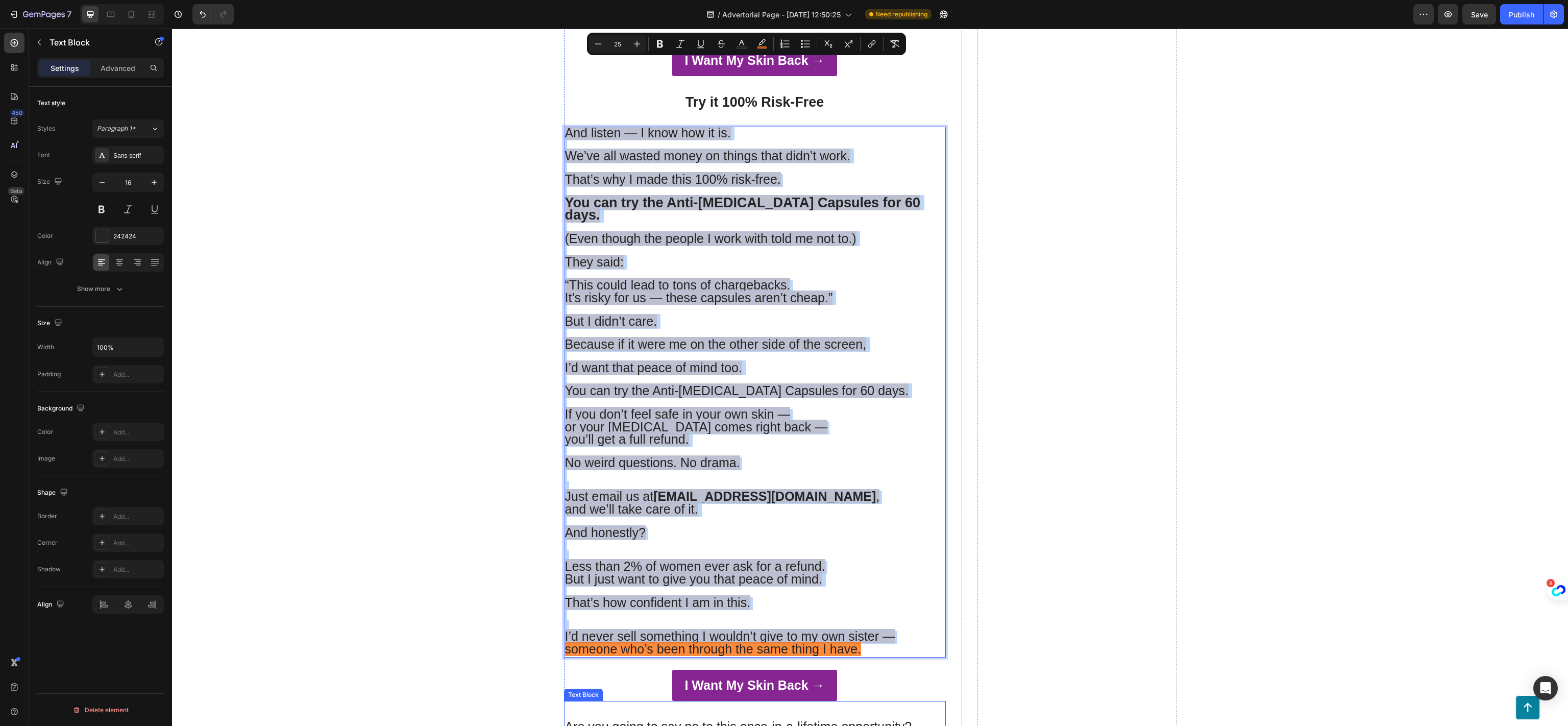
scroll to position [18180, 0]
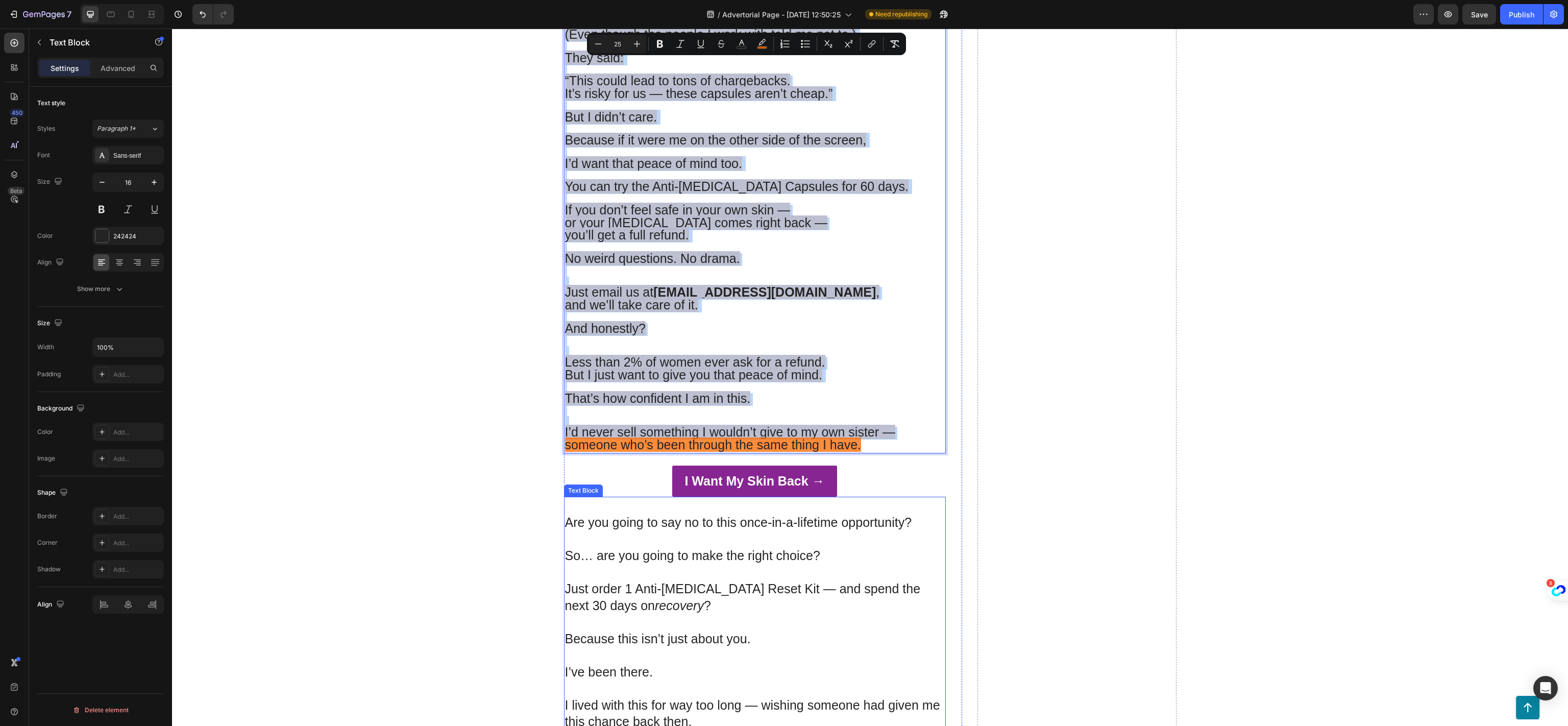
click at [817, 614] on p at bounding box center [755, 622] width 380 height 17
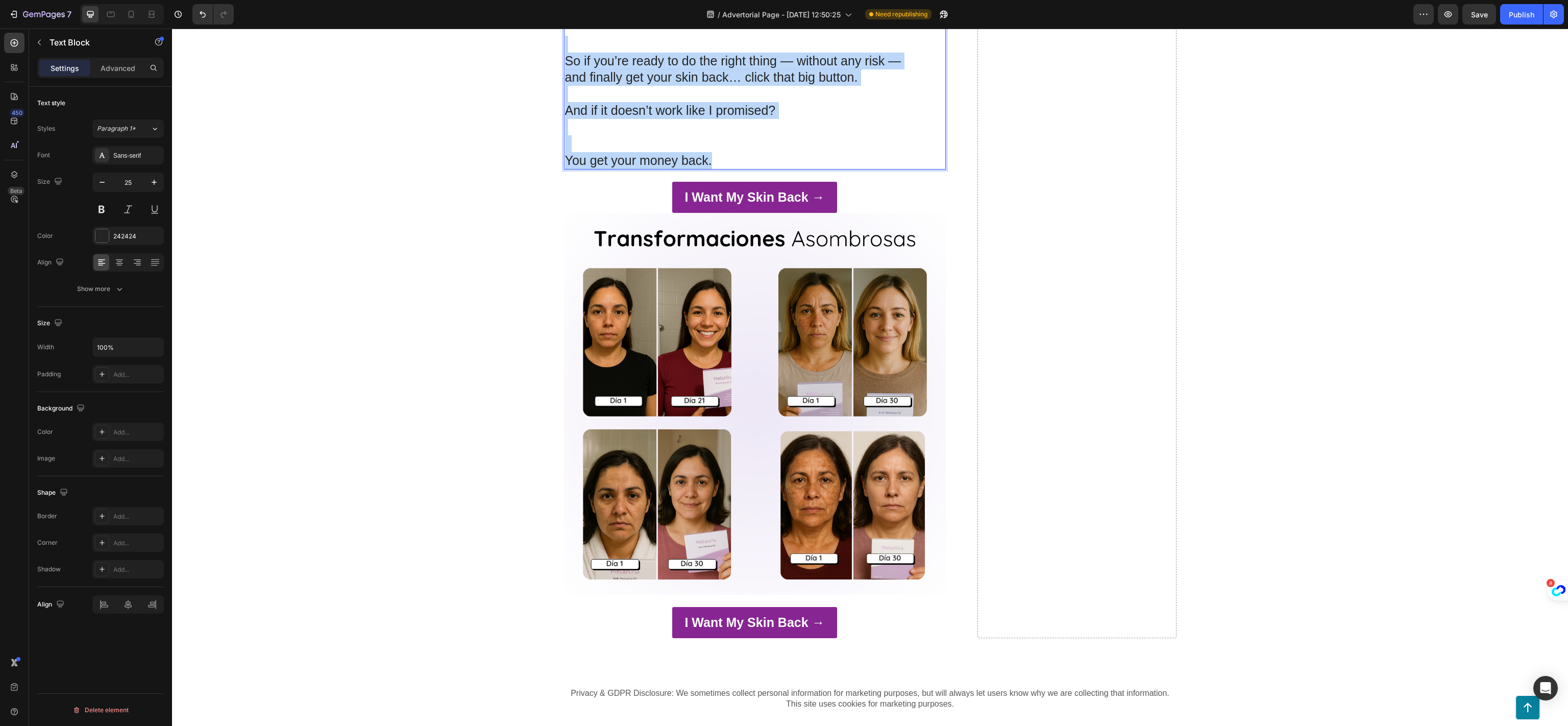
scroll to position [19272, 0]
